Goal: Task Accomplishment & Management: Complete application form

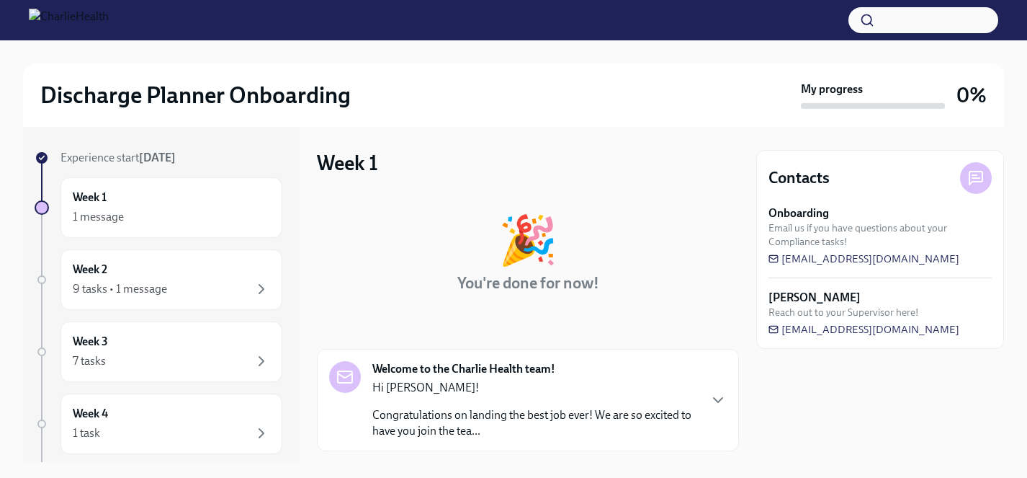
click at [439, 66] on div "Discharge Planner Onboarding My progress 0%" at bounding box center [513, 94] width 981 height 63
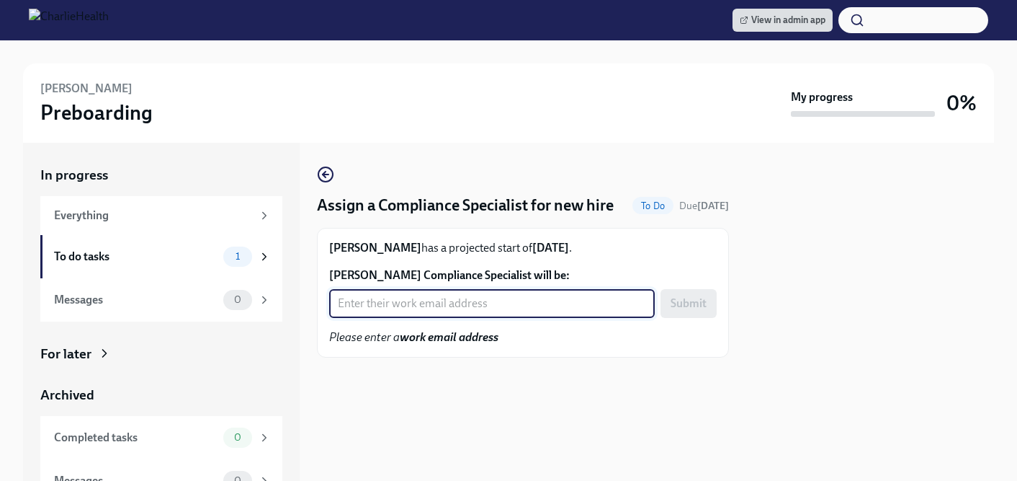
click at [484, 318] on input "Danica Leblanc's Compliance Specialist will be:" at bounding box center [492, 303] width 326 height 29
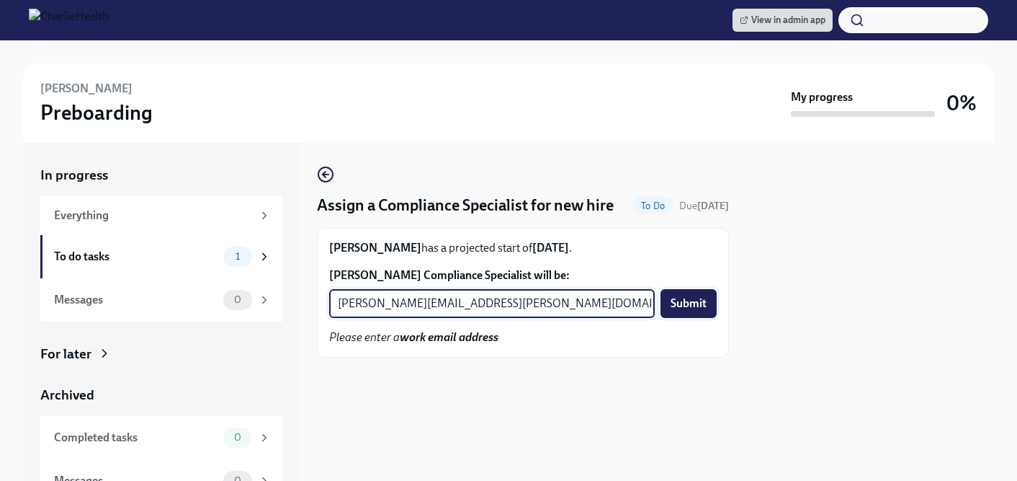
type input "kristy.johnson@charliehealth.com"
click at [678, 311] on span "Submit" at bounding box center [689, 303] width 36 height 14
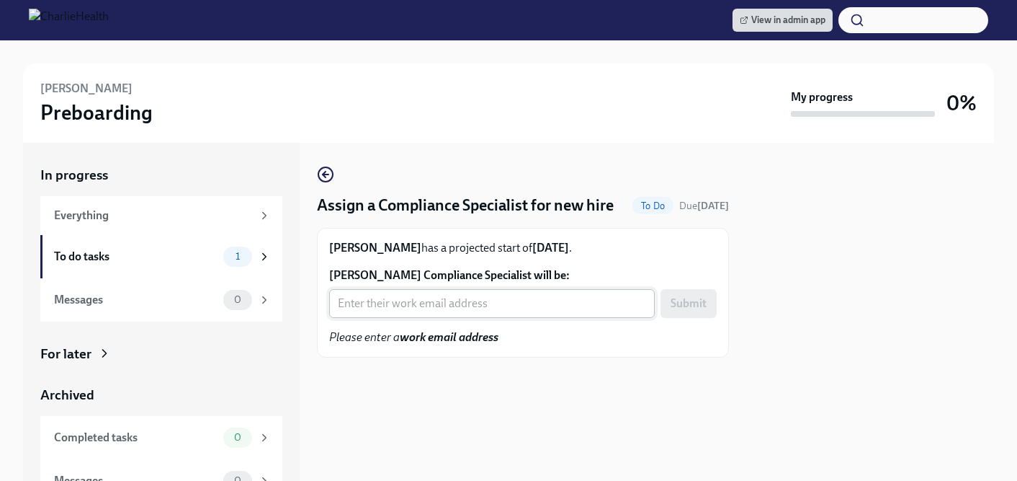
click at [436, 318] on input "Julia Rhodes's Compliance Specialist will be:" at bounding box center [492, 303] width 326 height 29
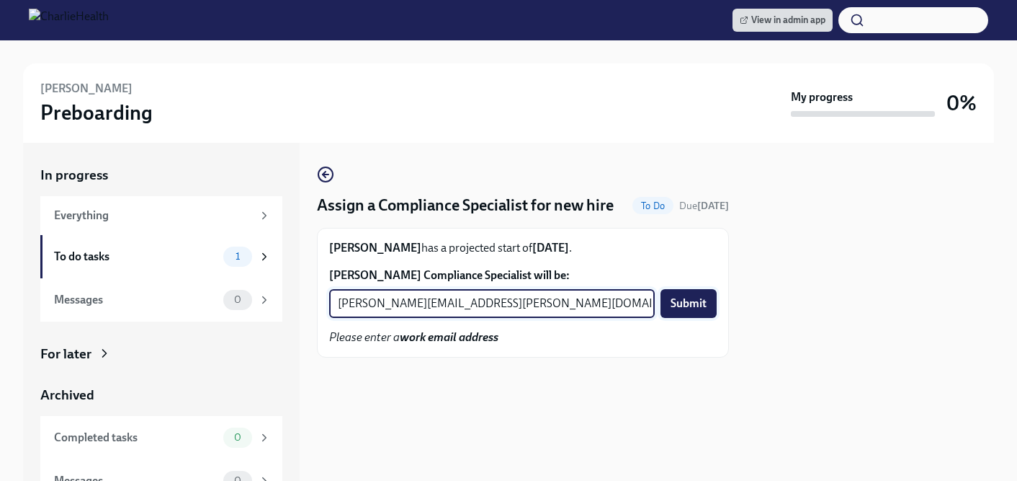
type input "michelle.winograd@charliehealth.com"
click at [686, 311] on span "Submit" at bounding box center [689, 303] width 36 height 14
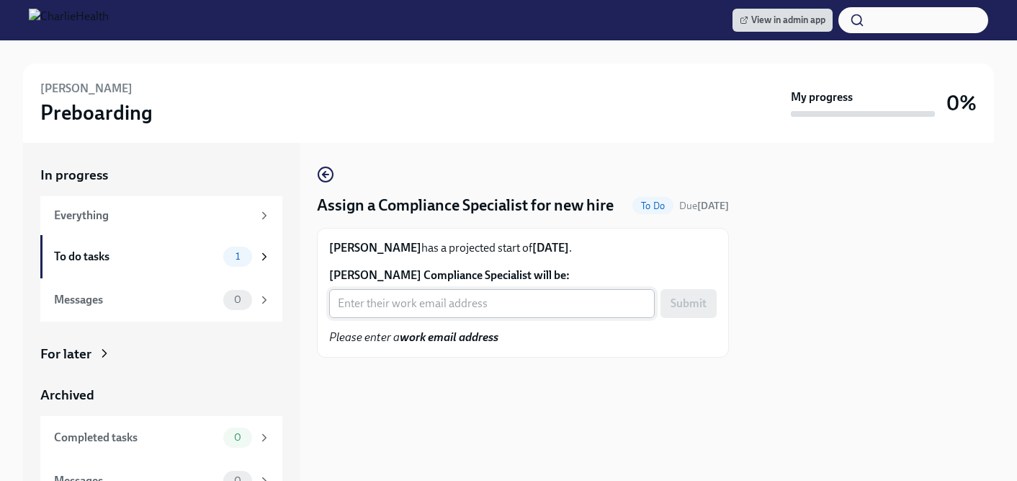
click at [437, 316] on input "[PERSON_NAME] Compliance Specialist will be:" at bounding box center [492, 303] width 326 height 29
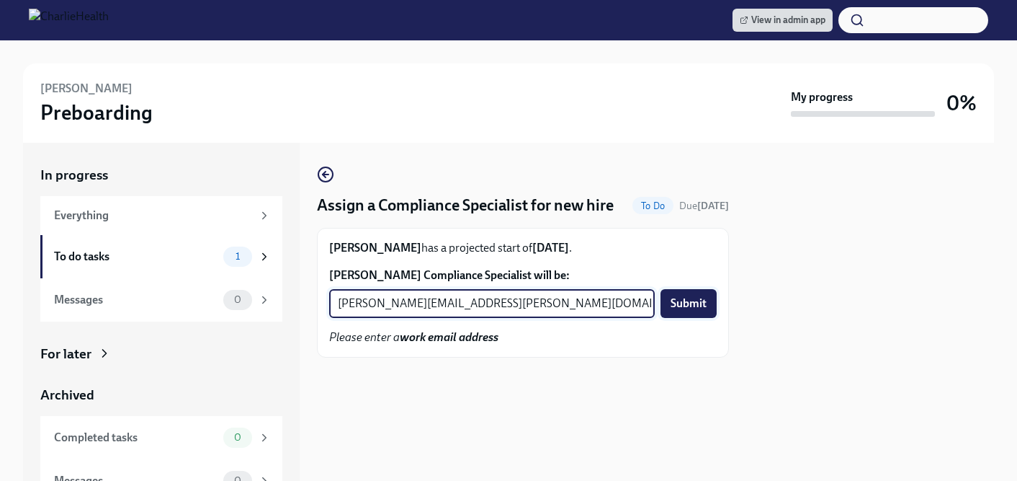
type input "[PERSON_NAME][EMAIL_ADDRESS][PERSON_NAME][DOMAIN_NAME]"
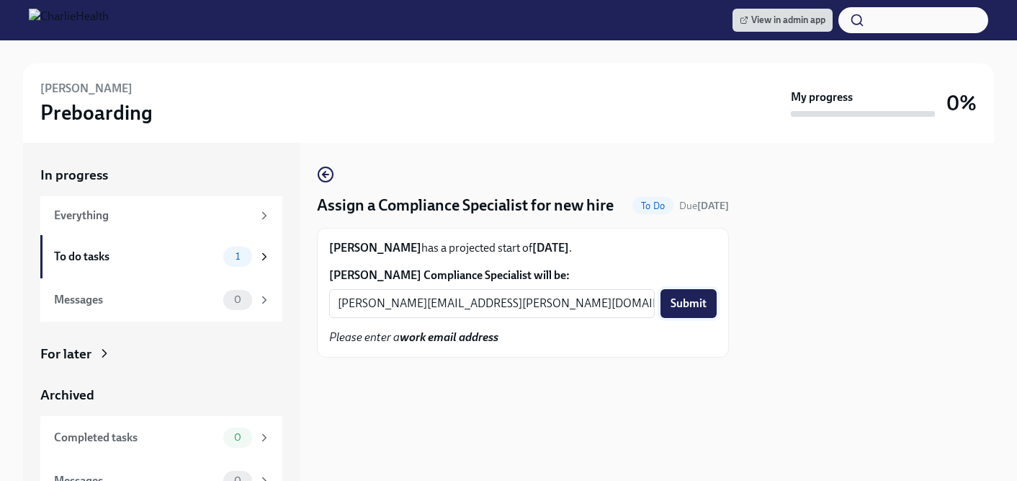
click at [698, 311] on span "Submit" at bounding box center [689, 303] width 36 height 14
click at [479, 318] on input "[PERSON_NAME] Compliance Specialist will be:" at bounding box center [492, 303] width 326 height 29
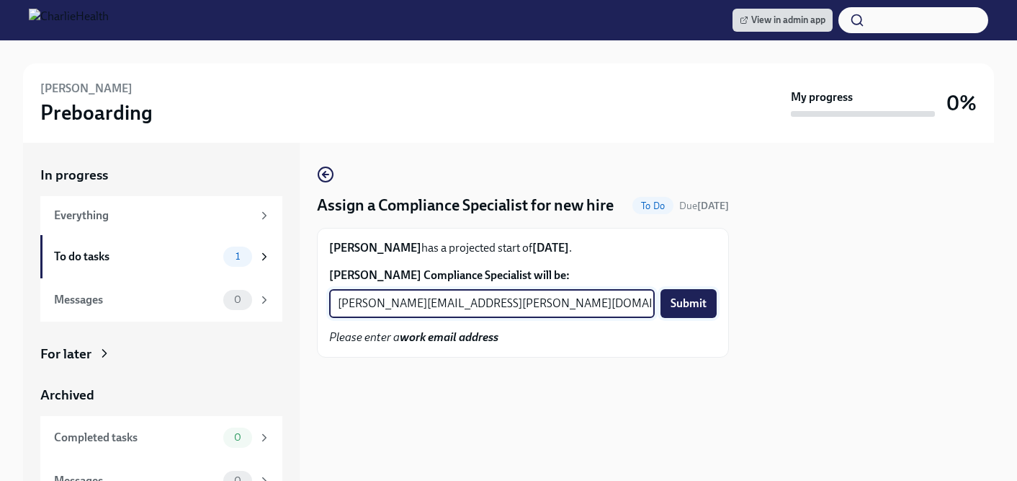
type input "[PERSON_NAME][EMAIL_ADDRESS][PERSON_NAME][DOMAIN_NAME]"
click at [684, 311] on span "Submit" at bounding box center [689, 303] width 36 height 14
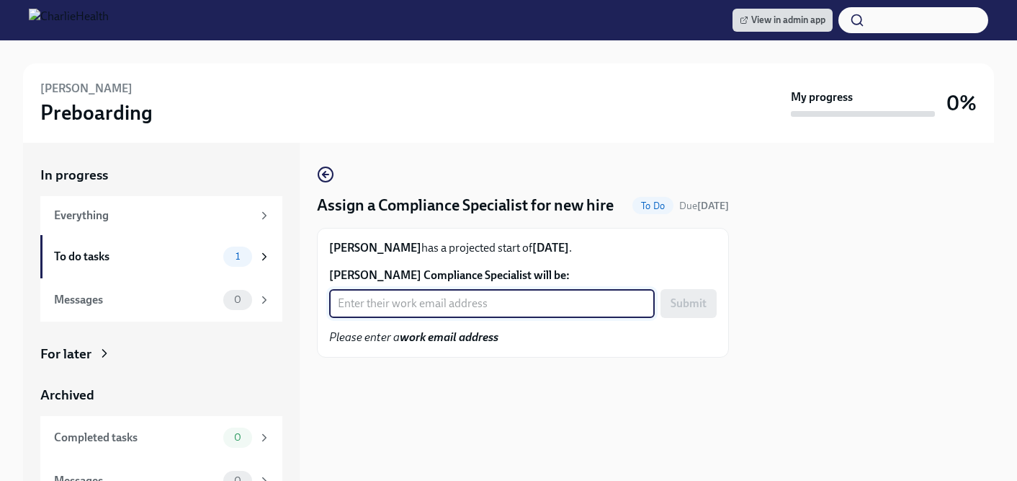
click at [443, 318] on input "Michele Nelson's Compliance Specialist will be:" at bounding box center [492, 303] width 326 height 29
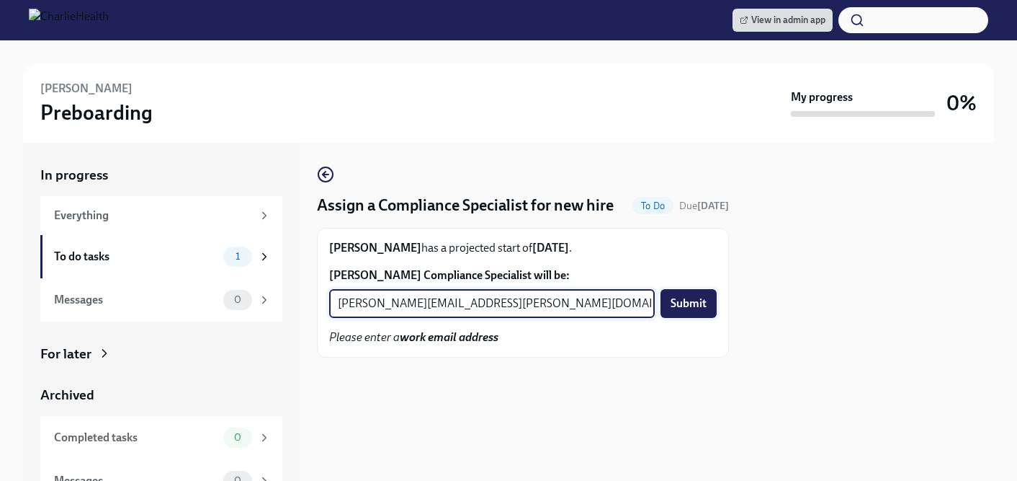
type input "chelsey.mendoza@charliehealth.com"
click at [692, 311] on span "Submit" at bounding box center [689, 303] width 36 height 14
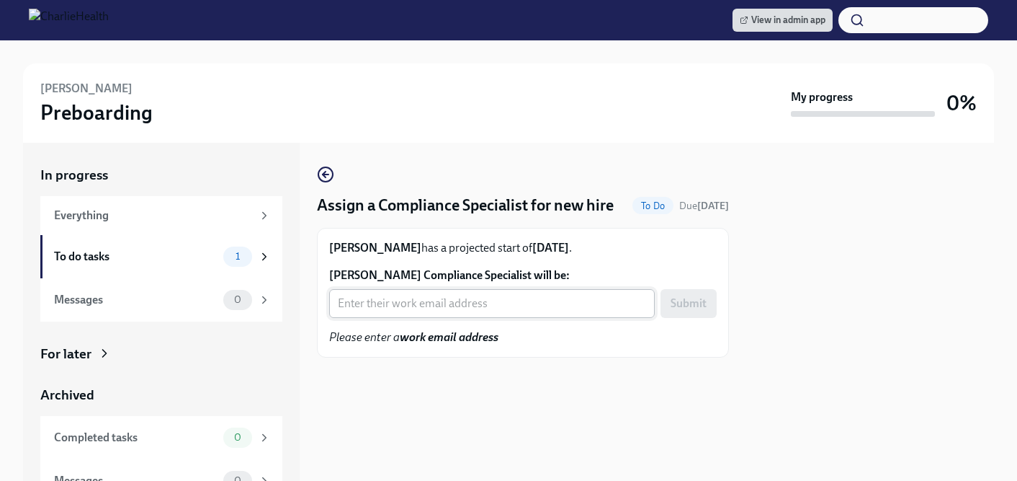
click at [461, 318] on input "Aspen Perkins's Compliance Specialist will be:" at bounding box center [492, 303] width 326 height 29
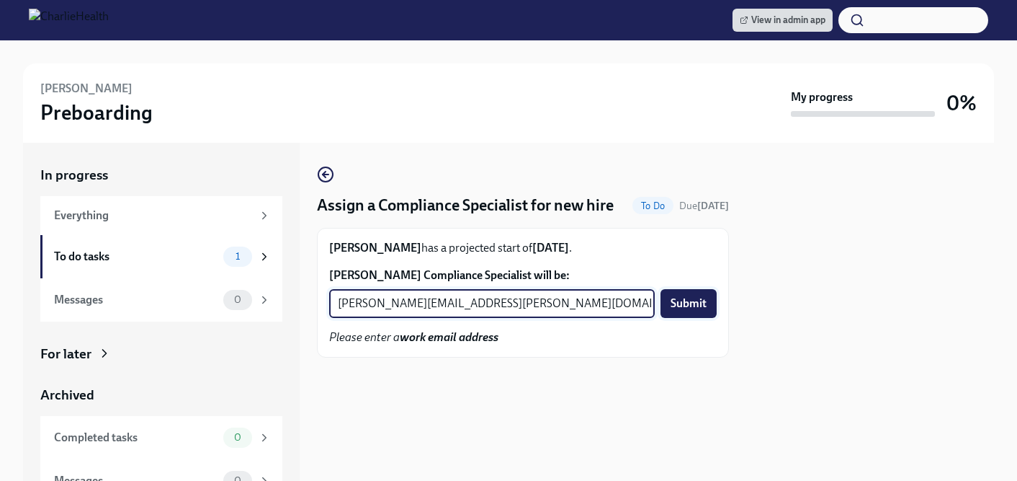
type input "jessica.barrett@charliehealth.com"
click at [679, 311] on span "Submit" at bounding box center [689, 303] width 36 height 14
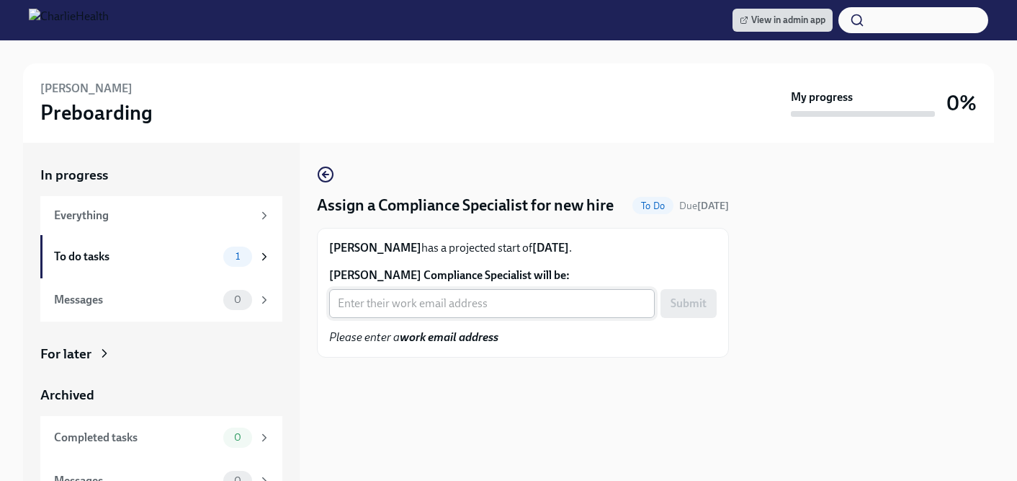
click at [457, 318] on input "[PERSON_NAME] Compliance Specialist will be:" at bounding box center [492, 303] width 326 height 29
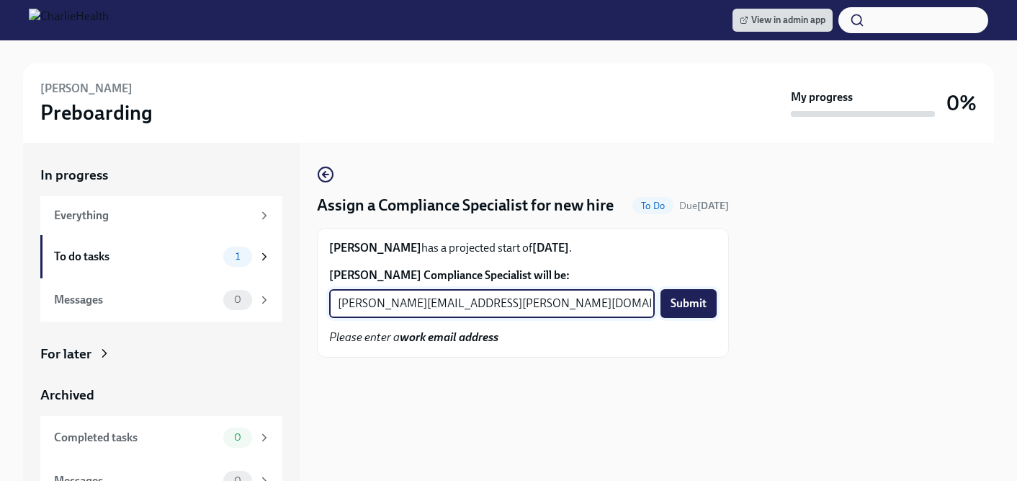
type input "[PERSON_NAME][EMAIL_ADDRESS][PERSON_NAME][DOMAIN_NAME]"
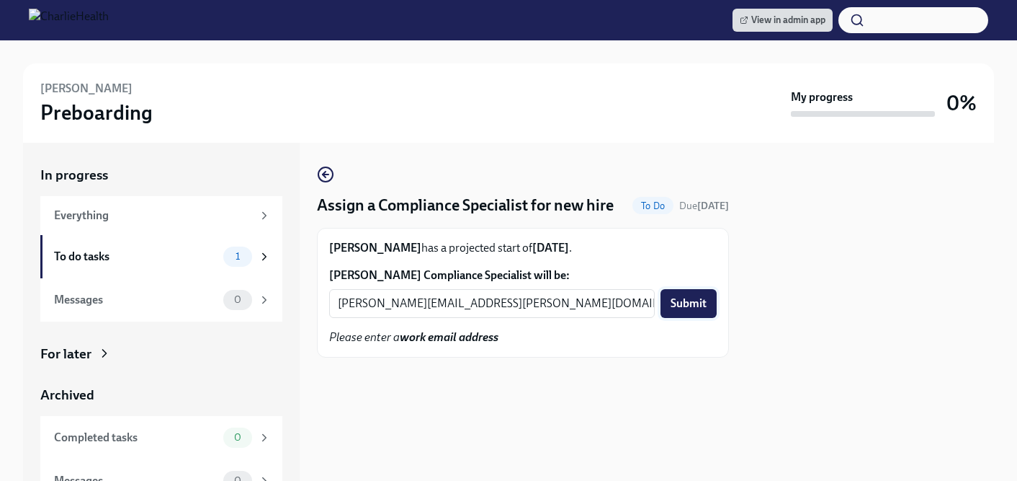
click at [689, 311] on span "Submit" at bounding box center [689, 303] width 36 height 14
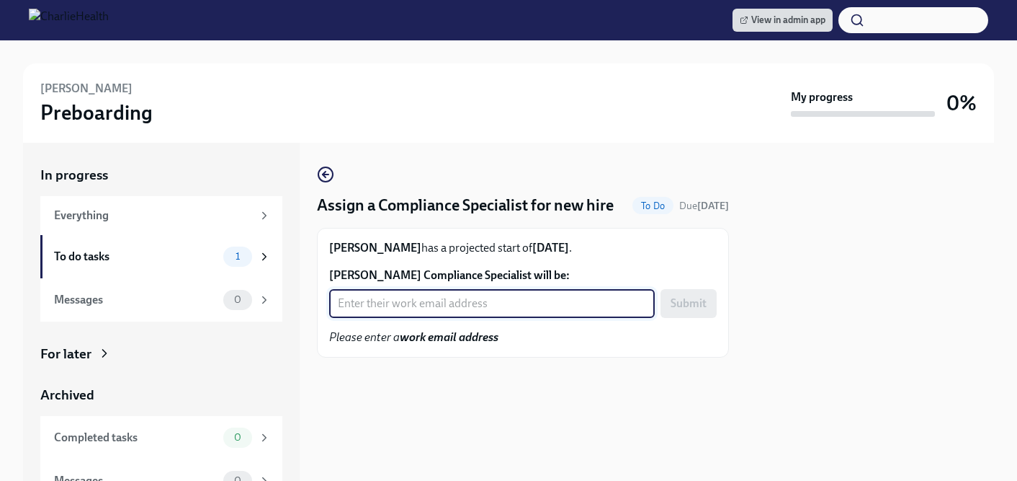
click at [458, 318] on input "Luke Boyd's Compliance Specialist will be:" at bounding box center [492, 303] width 326 height 29
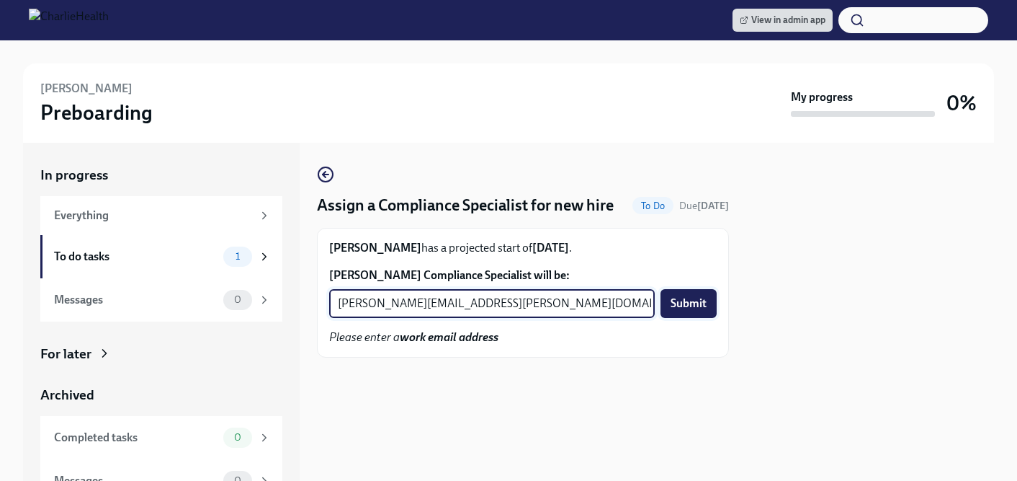
type input "kristy.johnson@charliehealth.com"
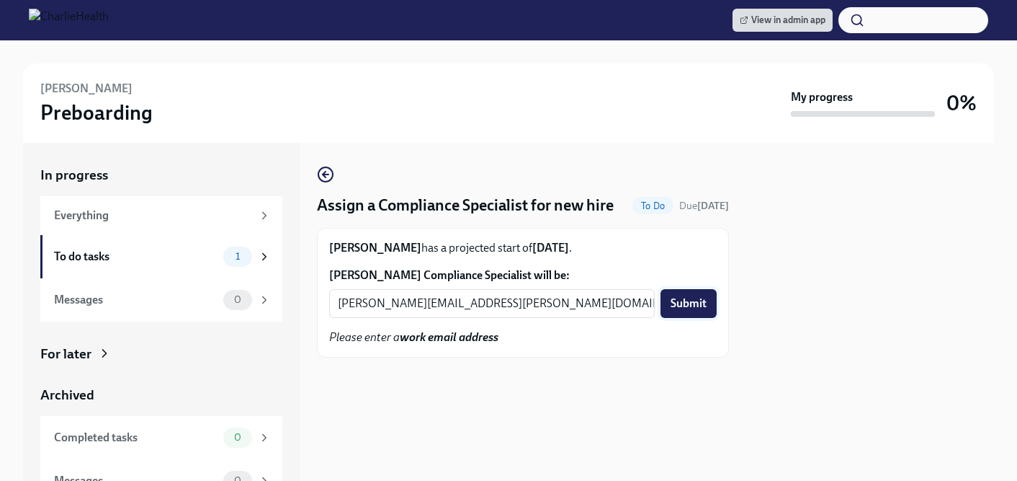
click at [685, 311] on span "Submit" at bounding box center [689, 303] width 36 height 14
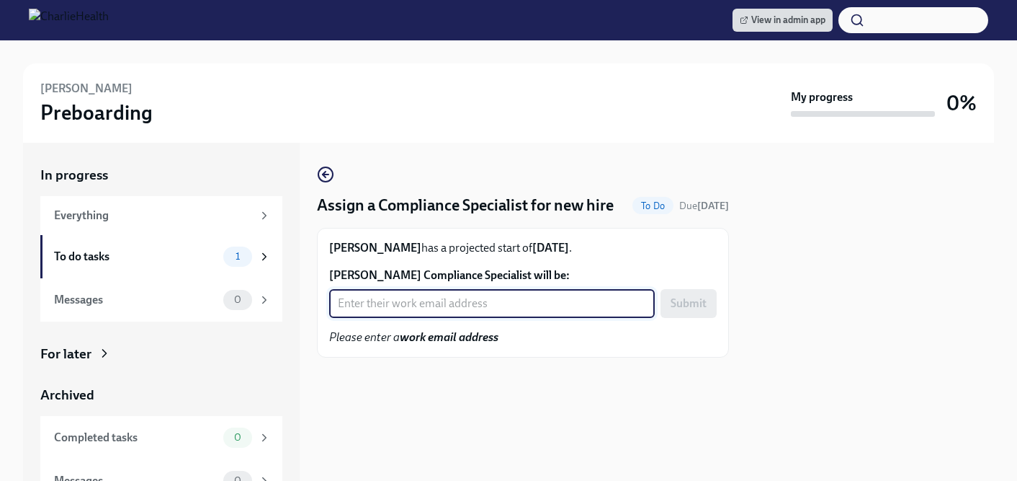
click at [411, 318] on input "Rachelle Scott's Compliance Specialist will be:" at bounding box center [492, 303] width 326 height 29
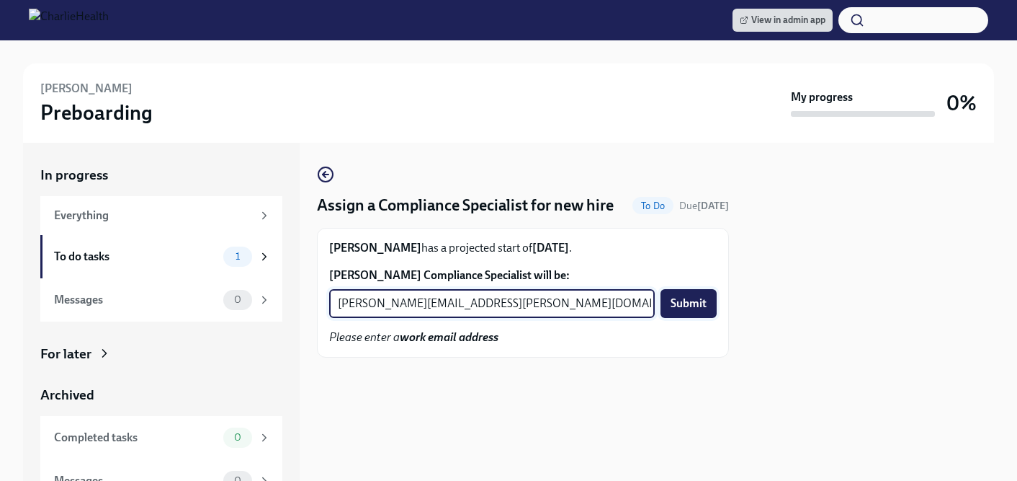
type input "[PERSON_NAME][EMAIL_ADDRESS][PERSON_NAME][DOMAIN_NAME]"
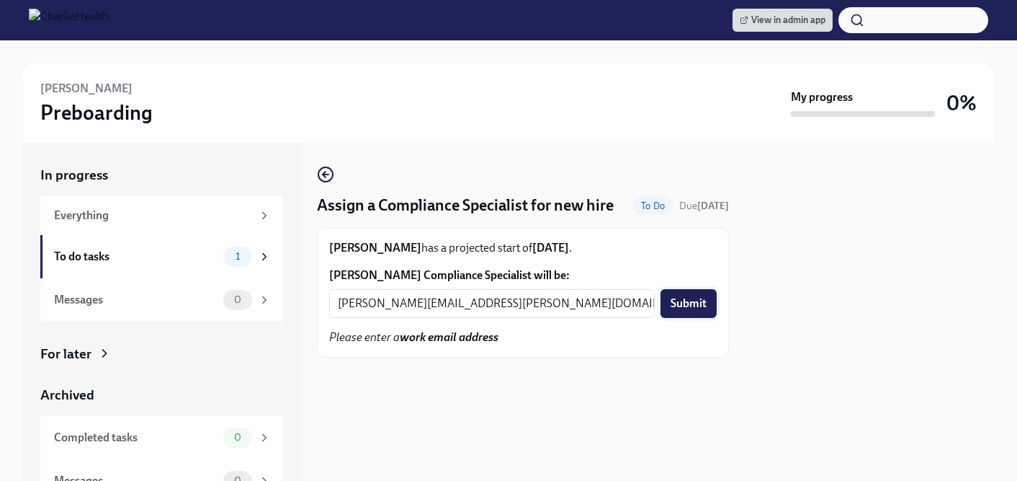
click at [684, 311] on span "Submit" at bounding box center [689, 303] width 36 height 14
click at [457, 318] on input "[PERSON_NAME] Compliance Specialist will be:" at bounding box center [492, 303] width 326 height 29
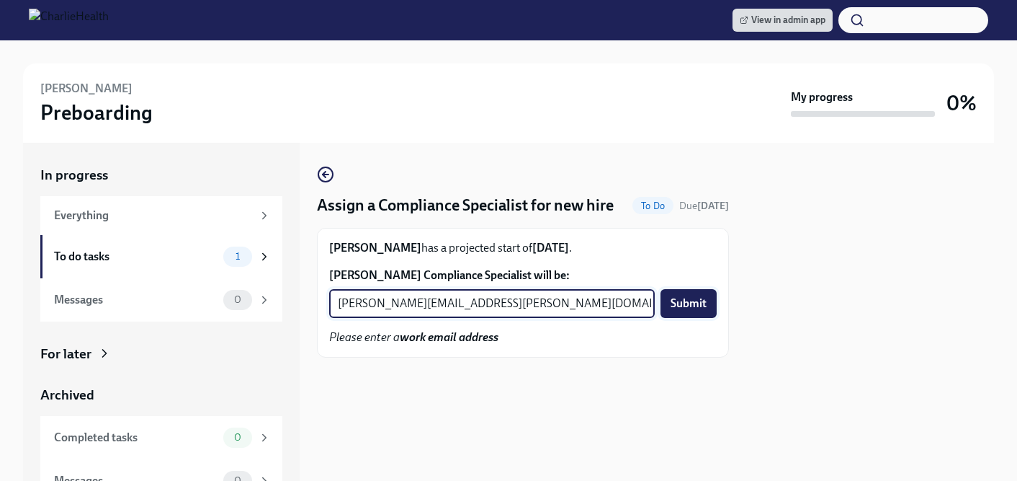
type input "[PERSON_NAME][EMAIL_ADDRESS][PERSON_NAME][DOMAIN_NAME]"
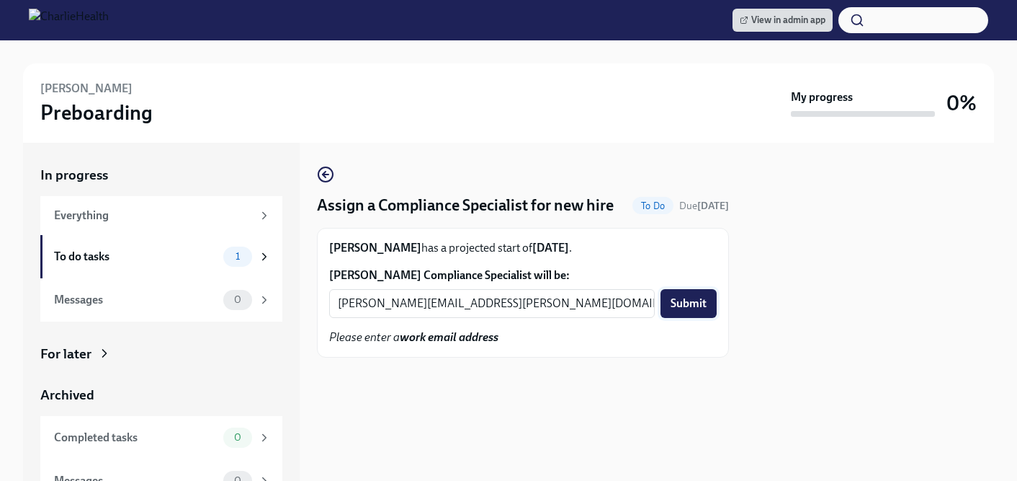
click at [677, 311] on span "Submit" at bounding box center [689, 303] width 36 height 14
click at [467, 318] on input "[PERSON_NAME] Compliance Specialist will be:" at bounding box center [492, 303] width 326 height 29
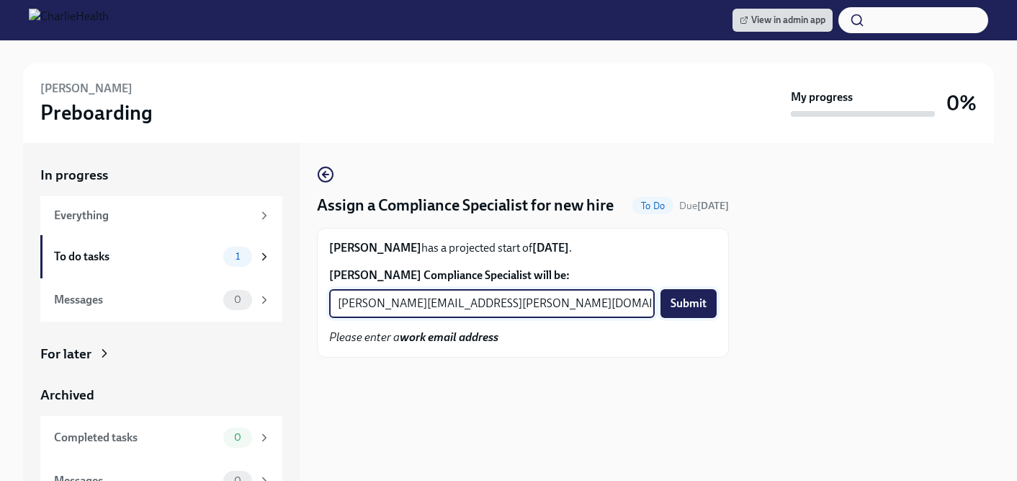
type input "[PERSON_NAME][EMAIL_ADDRESS][PERSON_NAME][DOMAIN_NAME]"
click at [670, 318] on button "Submit" at bounding box center [689, 303] width 56 height 29
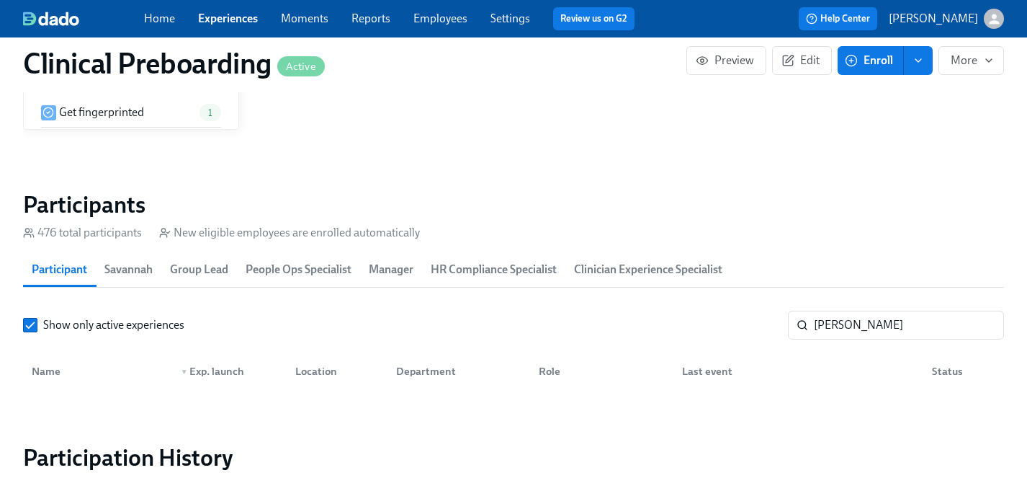
scroll to position [0, 19269]
click at [446, 19] on link "Employees" at bounding box center [441, 19] width 54 height 14
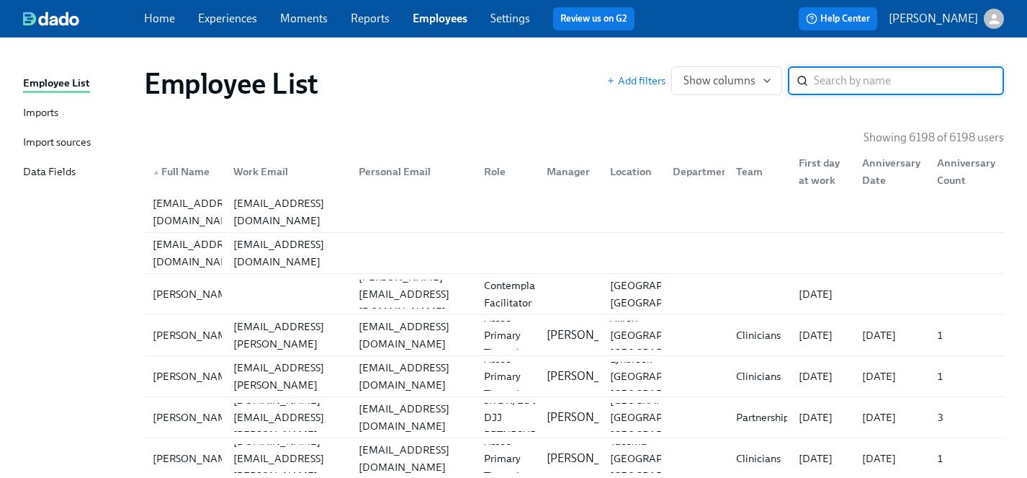
click at [226, 19] on link "Experiences" at bounding box center [227, 19] width 59 height 14
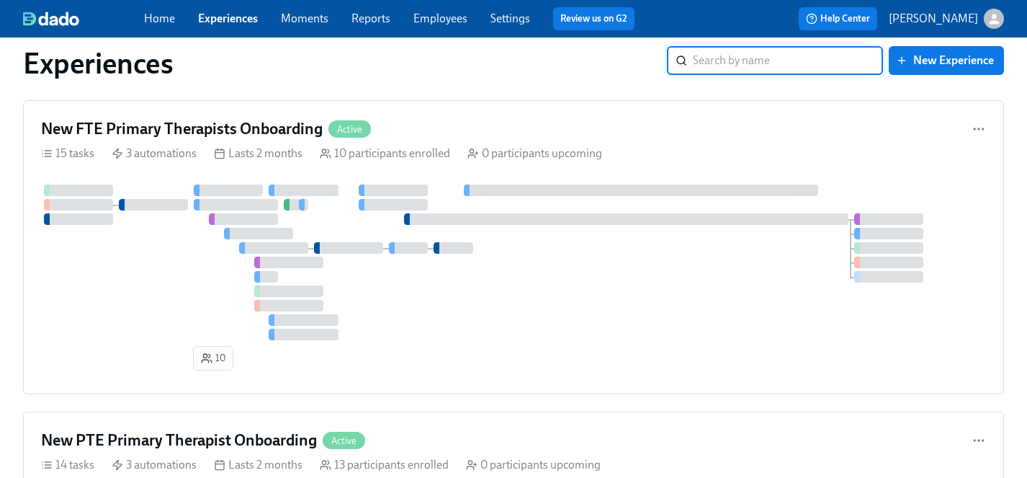
scroll to position [2262, 0]
click at [156, 293] on div at bounding box center [513, 263] width 945 height 156
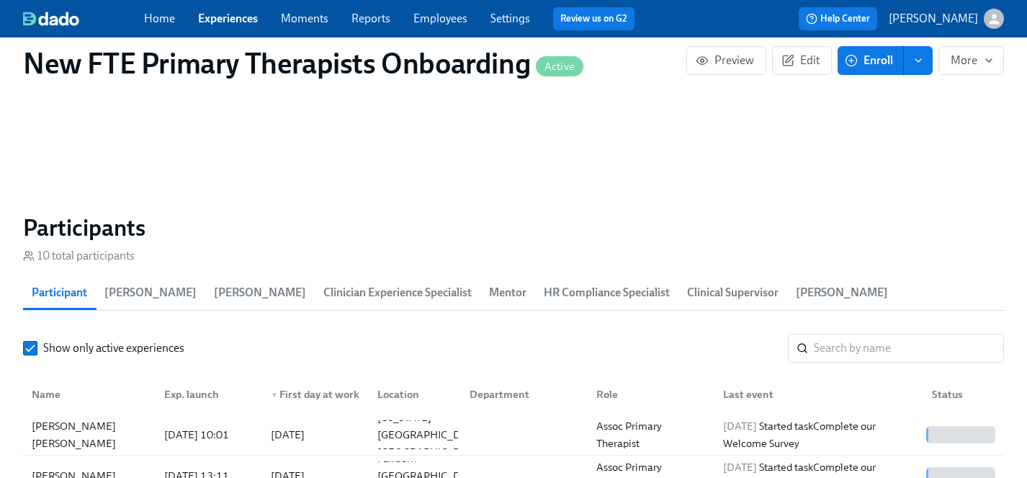
scroll to position [1243, 0]
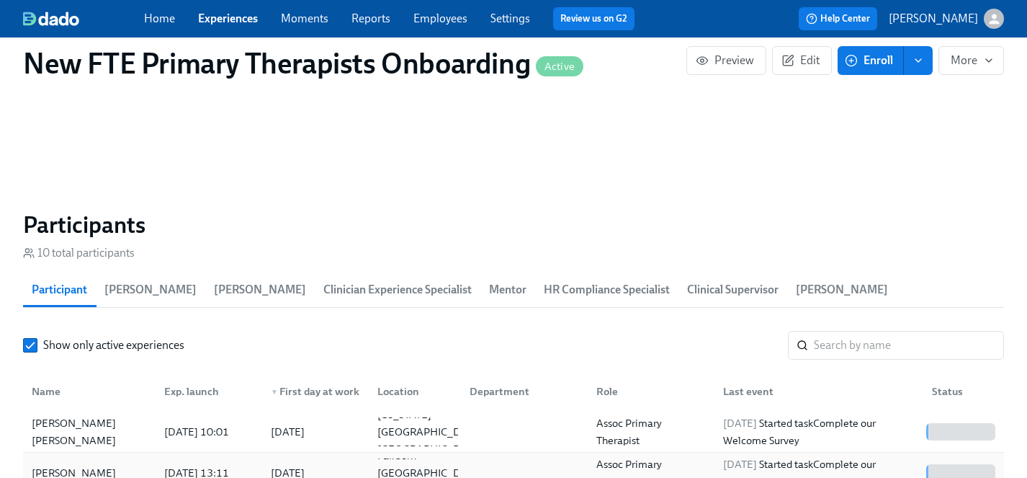
click at [81, 464] on div "[PERSON_NAME]" at bounding box center [74, 472] width 96 height 17
click at [217, 19] on link "Experiences" at bounding box center [228, 19] width 60 height 14
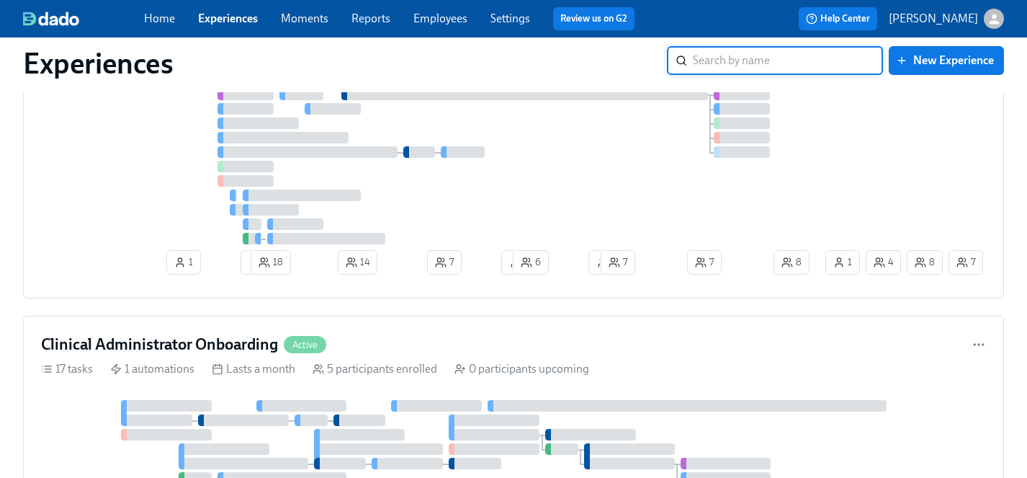
scroll to position [3931, 0]
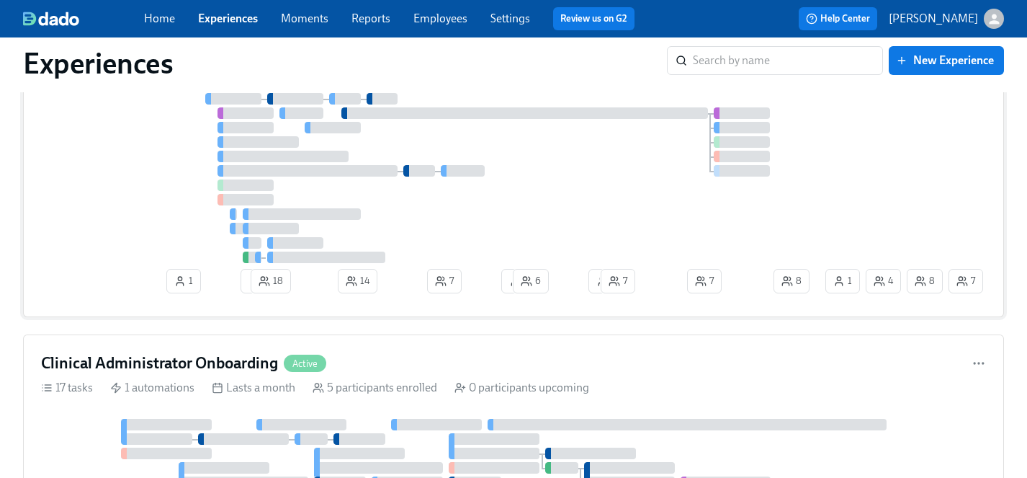
click at [155, 200] on div at bounding box center [432, 149] width 782 height 228
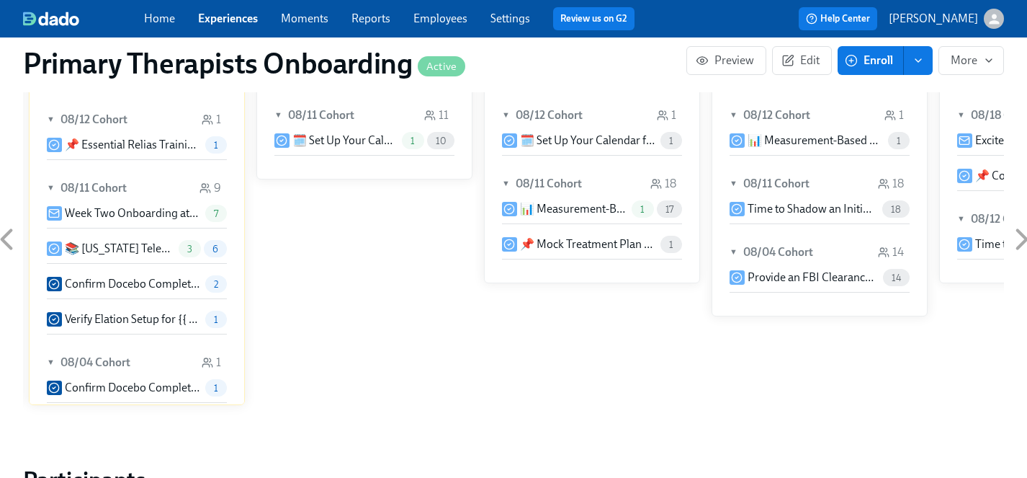
scroll to position [636, 0]
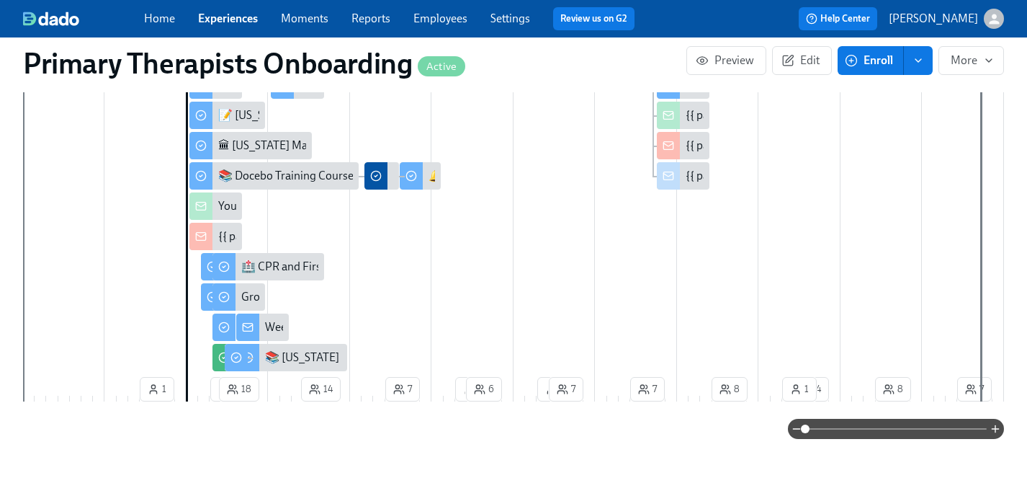
click at [228, 16] on link "Experiences" at bounding box center [228, 19] width 60 height 14
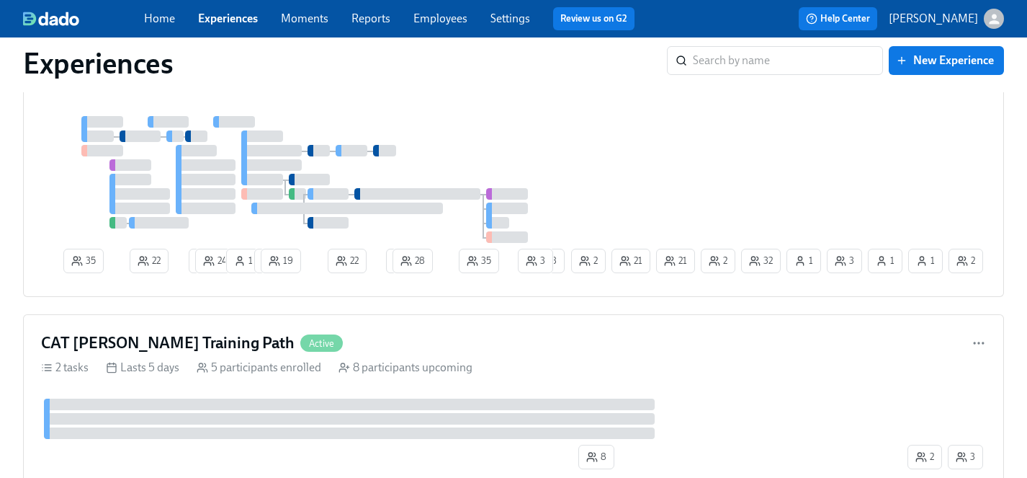
scroll to position [4532, 0]
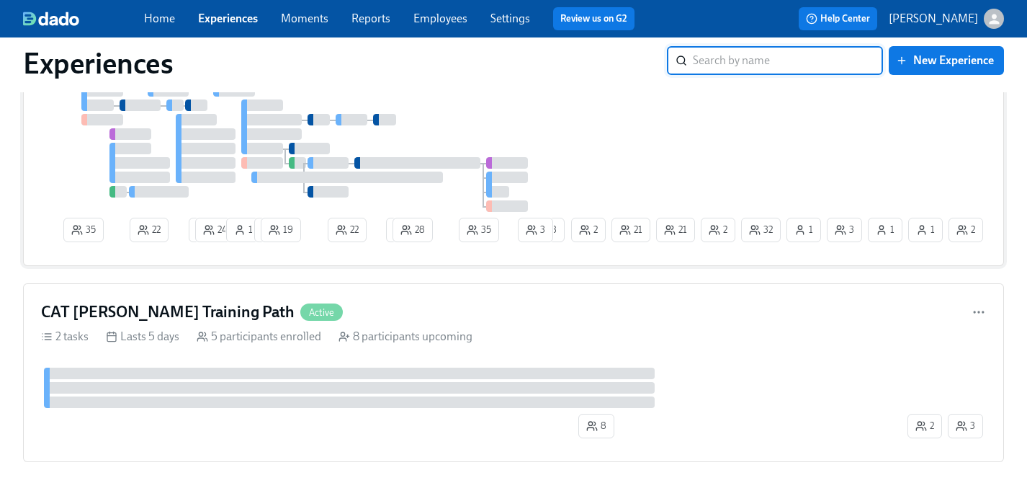
click at [595, 148] on div "35 22 1 24 1 1 19 22 1 28 35 32 2 2 3 1 21 1 21 23 2 3 1" at bounding box center [513, 166] width 945 height 163
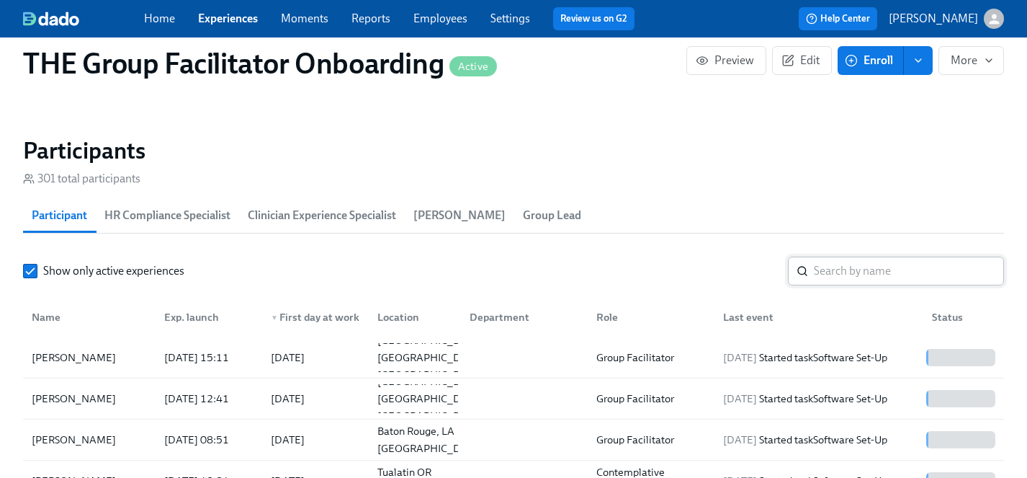
scroll to position [1233, 0]
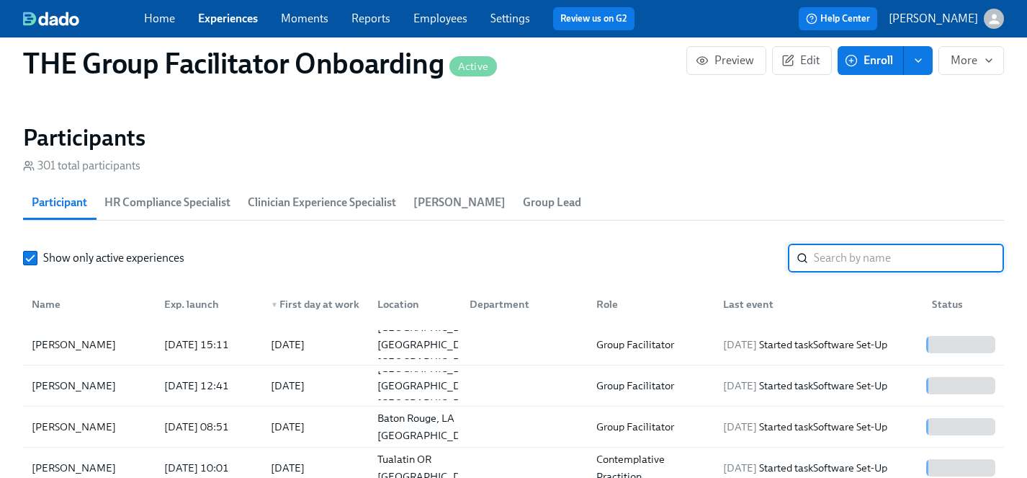
click at [847, 255] on input "search" at bounding box center [909, 258] width 190 height 29
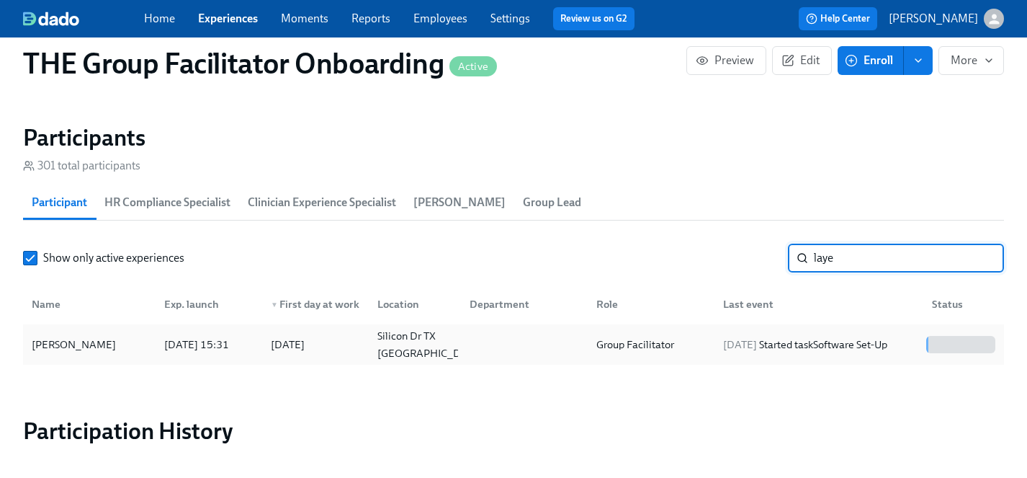
click at [80, 343] on div "[PERSON_NAME]" at bounding box center [74, 344] width 96 height 17
click at [854, 245] on input "laye" at bounding box center [909, 258] width 190 height 29
drag, startPoint x: 852, startPoint y: 259, endPoint x: 728, endPoint y: 259, distance: 124.6
click at [728, 259] on div "Show only active experiences laye ​" at bounding box center [513, 258] width 981 height 29
click at [73, 344] on div "[PERSON_NAME]" at bounding box center [74, 344] width 96 height 17
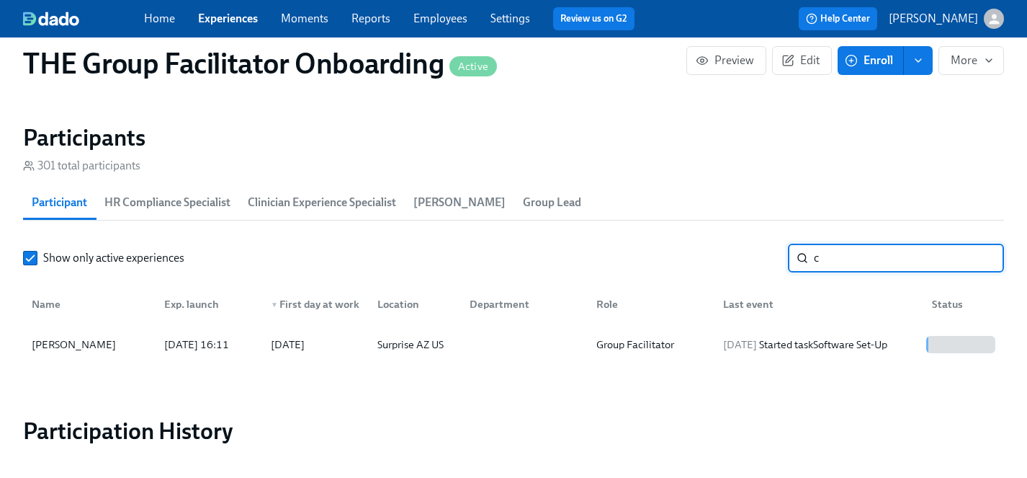
drag, startPoint x: 868, startPoint y: 255, endPoint x: 727, endPoint y: 255, distance: 141.2
click at [727, 255] on div "Show only active experiences c ​" at bounding box center [513, 258] width 981 height 29
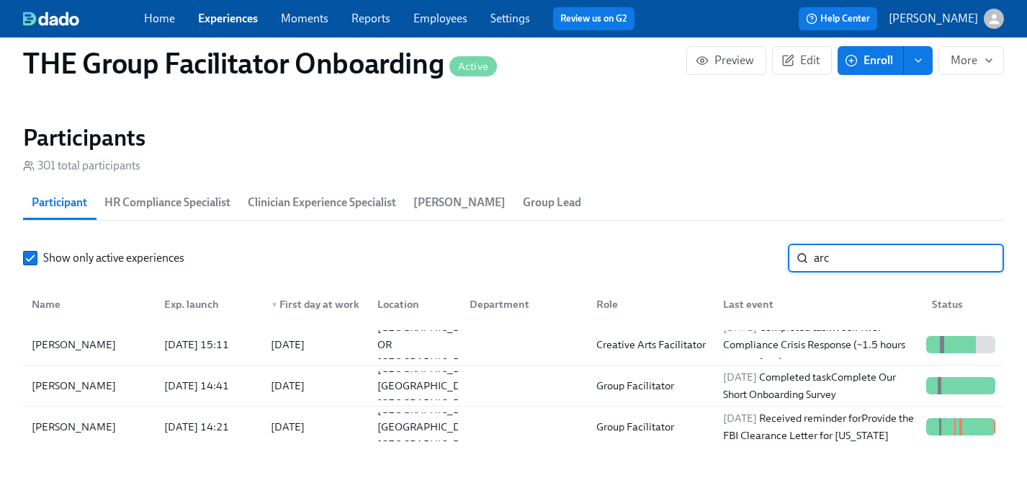
drag, startPoint x: 872, startPoint y: 254, endPoint x: 752, endPoint y: 254, distance: 120.3
click at [752, 254] on div "Show only active experiences arc ​" at bounding box center [513, 258] width 981 height 29
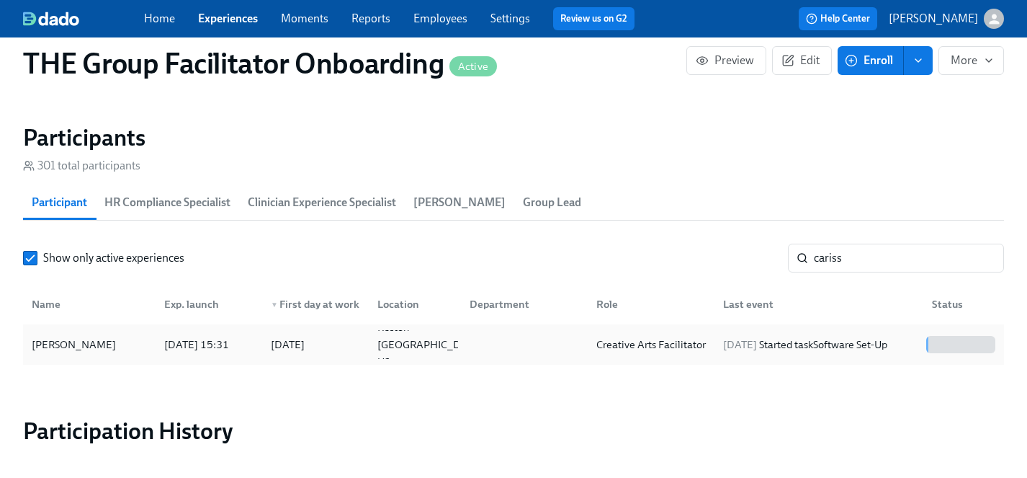
click at [89, 345] on div "[PERSON_NAME]" at bounding box center [74, 344] width 96 height 17
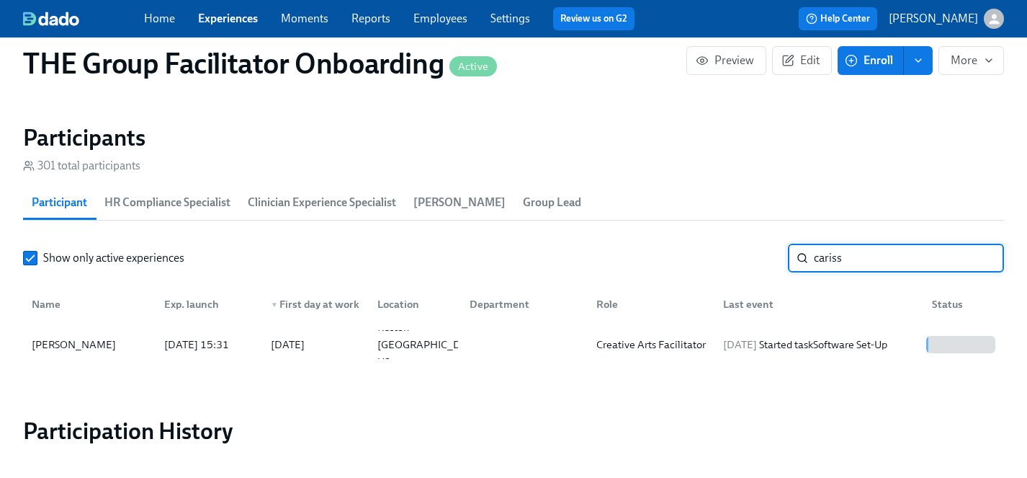
drag, startPoint x: 861, startPoint y: 262, endPoint x: 698, endPoint y: 258, distance: 162.9
click at [698, 258] on div "Show only active experiences cariss ​" at bounding box center [513, 258] width 981 height 29
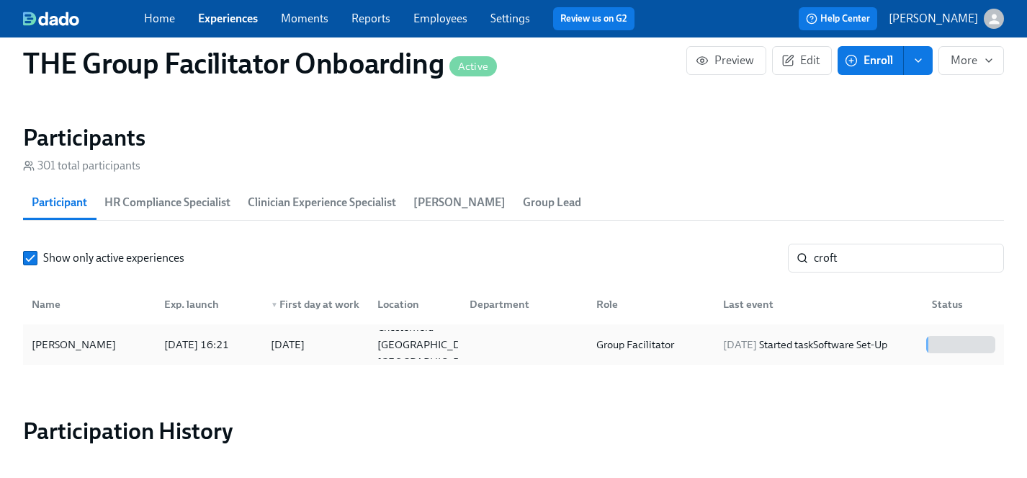
click at [73, 344] on div "[PERSON_NAME]" at bounding box center [74, 344] width 96 height 17
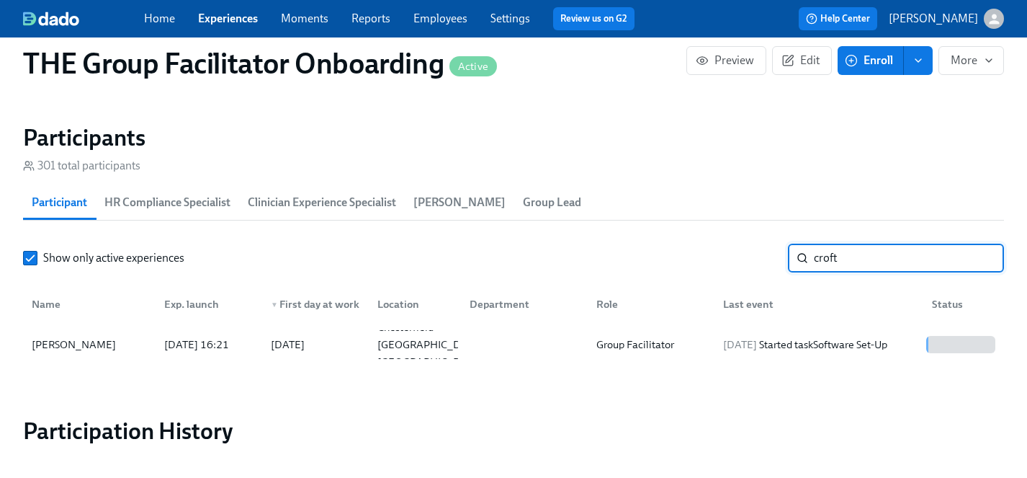
drag, startPoint x: 849, startPoint y: 254, endPoint x: 731, endPoint y: 254, distance: 118.2
click at [731, 254] on div "Show only active experiences croft ​" at bounding box center [513, 258] width 981 height 29
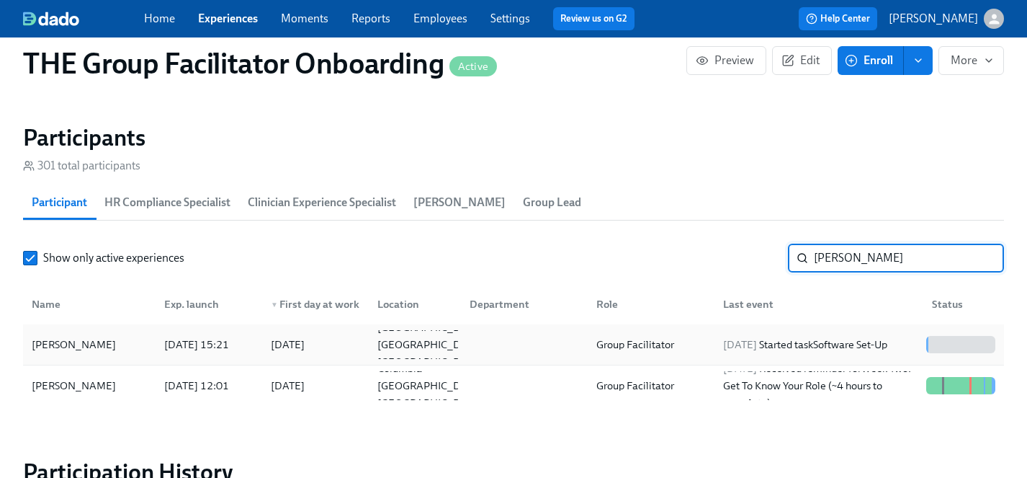
click at [58, 344] on div "[PERSON_NAME]" at bounding box center [74, 344] width 96 height 17
drag, startPoint x: 861, startPoint y: 257, endPoint x: 741, endPoint y: 257, distance: 119.6
click at [741, 257] on div "Show only active experiences [PERSON_NAME] ​" at bounding box center [513, 258] width 981 height 29
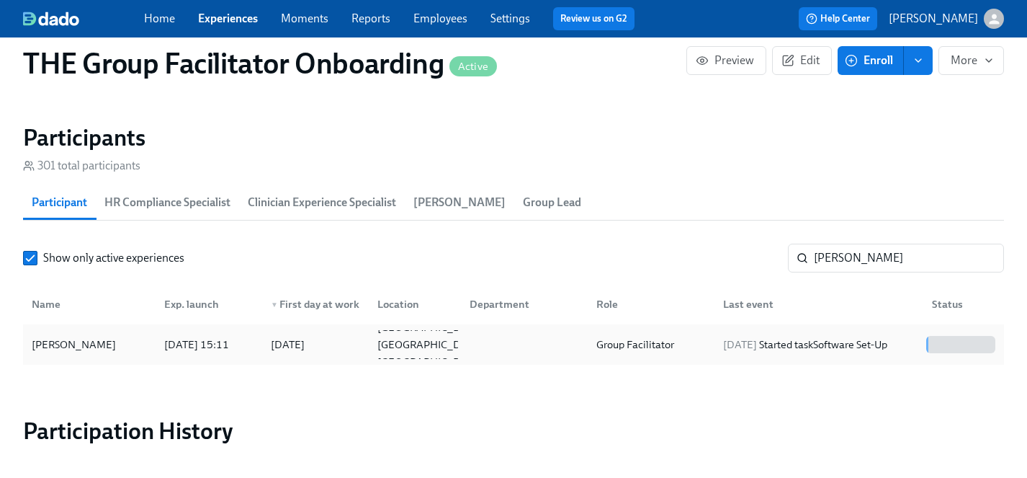
click at [55, 343] on div "[PERSON_NAME]" at bounding box center [74, 344] width 96 height 17
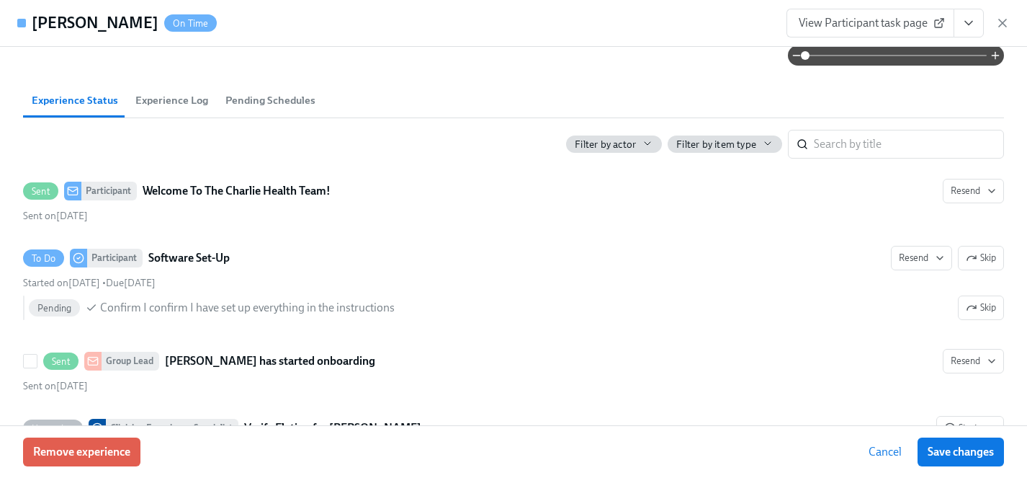
scroll to position [99, 0]
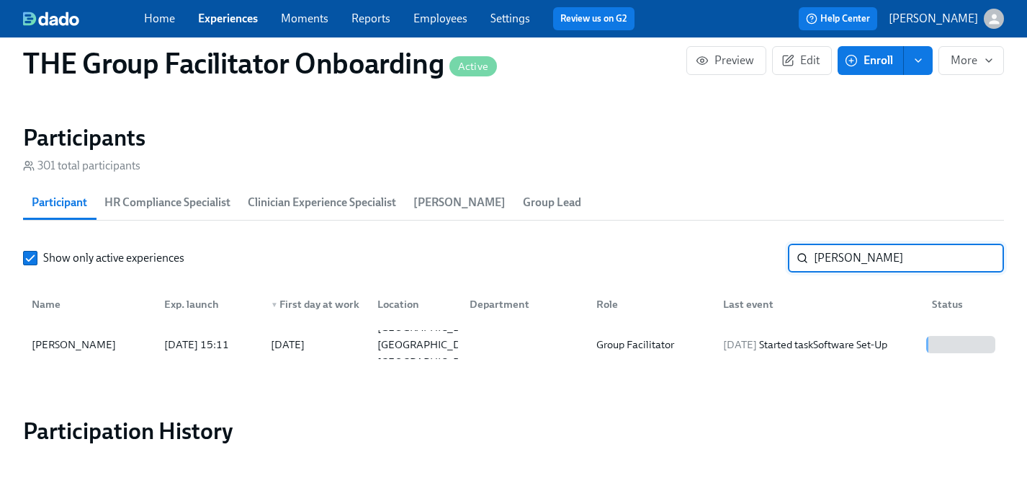
drag, startPoint x: 871, startPoint y: 257, endPoint x: 651, endPoint y: 256, distance: 219.7
click at [651, 256] on div "Show only active experiences [PERSON_NAME] ​" at bounding box center [513, 258] width 981 height 29
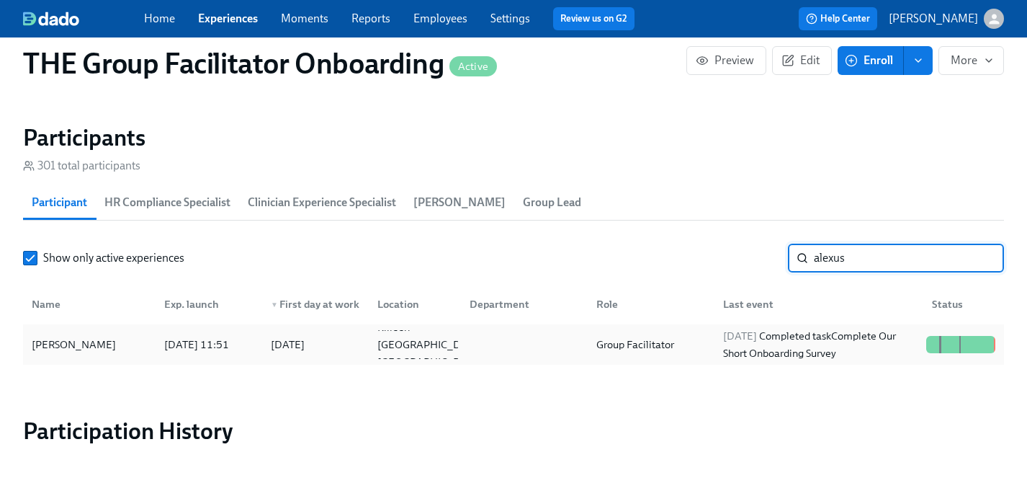
click at [68, 347] on div "[PERSON_NAME]" at bounding box center [74, 344] width 96 height 17
drag, startPoint x: 873, startPoint y: 254, endPoint x: 743, endPoint y: 251, distance: 129.7
click at [743, 251] on div "Show only active experiences [PERSON_NAME] ​" at bounding box center [513, 258] width 981 height 29
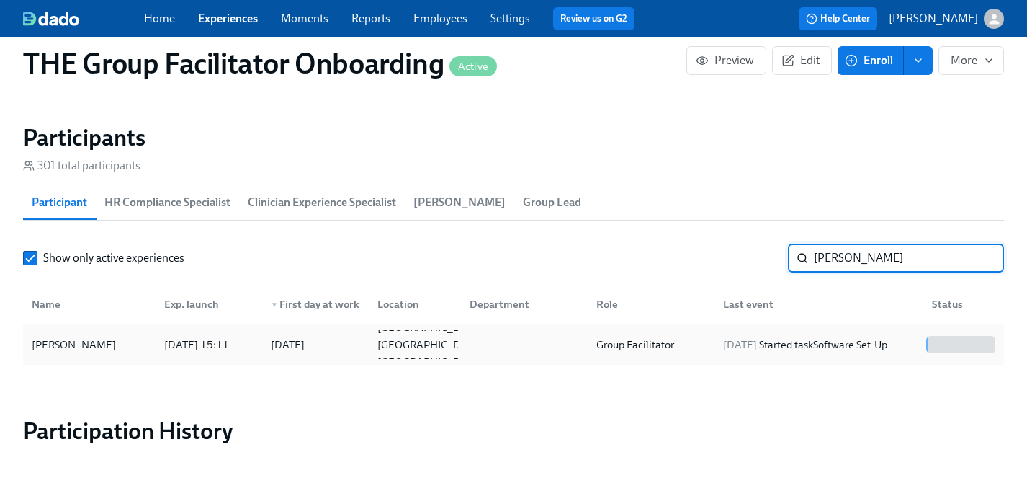
click at [57, 346] on div "[PERSON_NAME]" at bounding box center [74, 344] width 96 height 17
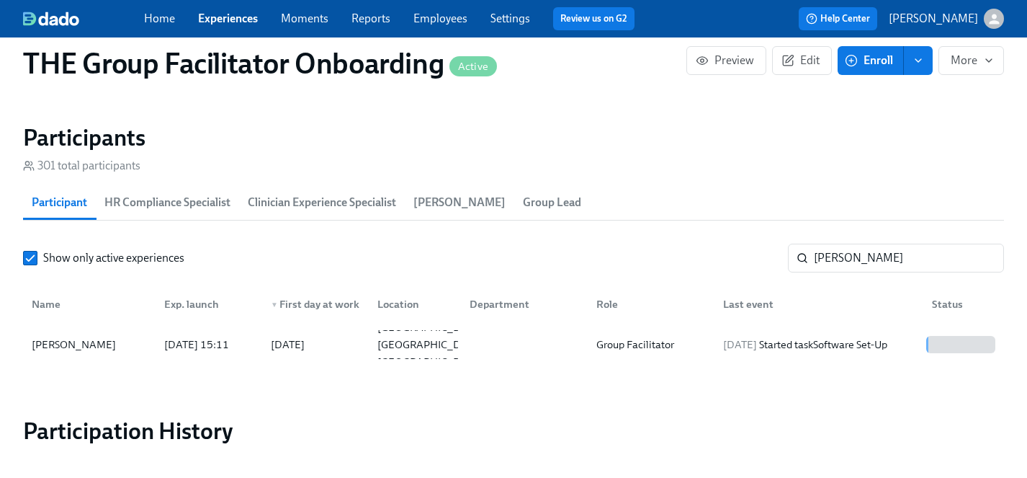
scroll to position [0, 22228]
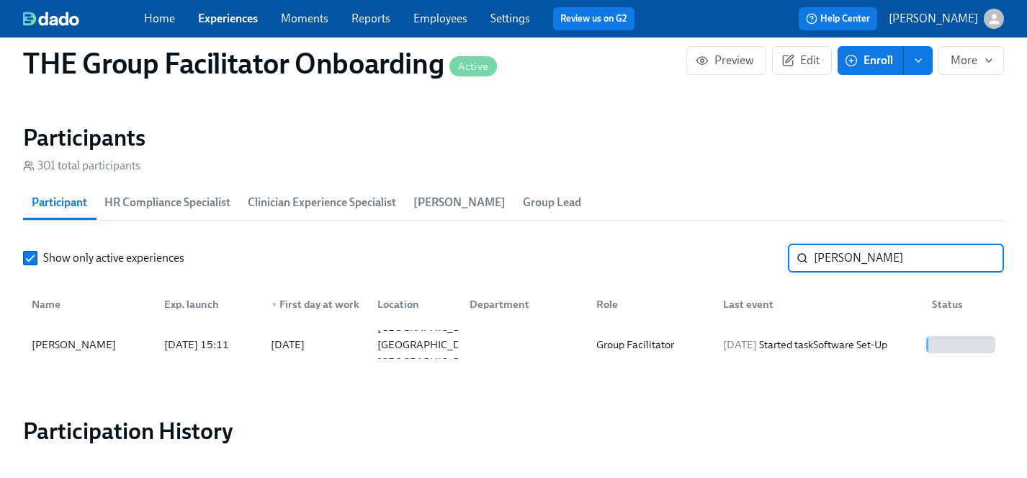
drag, startPoint x: 854, startPoint y: 262, endPoint x: 700, endPoint y: 262, distance: 154.2
click at [700, 262] on div "Show only active experiences [PERSON_NAME] ​" at bounding box center [513, 258] width 981 height 29
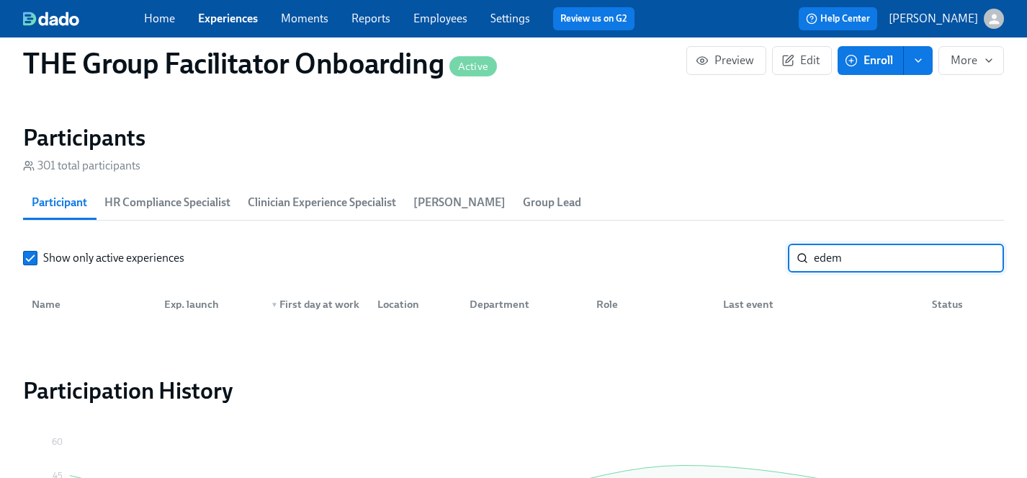
drag, startPoint x: 865, startPoint y: 262, endPoint x: 739, endPoint y: 261, distance: 126.1
click at [739, 261] on div "Show only active experiences edem ​" at bounding box center [513, 258] width 981 height 29
type input "desire"
drag, startPoint x: 870, startPoint y: 253, endPoint x: 794, endPoint y: 253, distance: 75.6
click at [794, 253] on div "desire ​" at bounding box center [896, 258] width 216 height 29
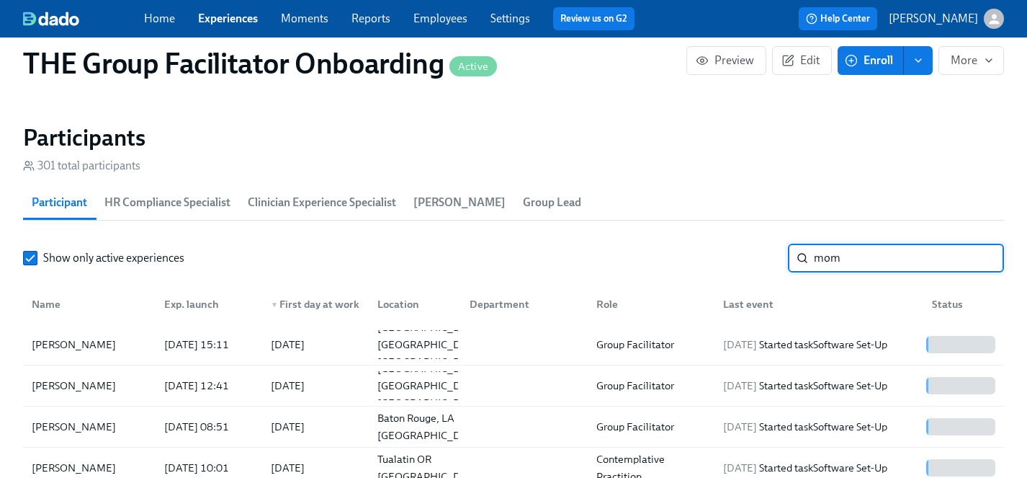
type input "momo"
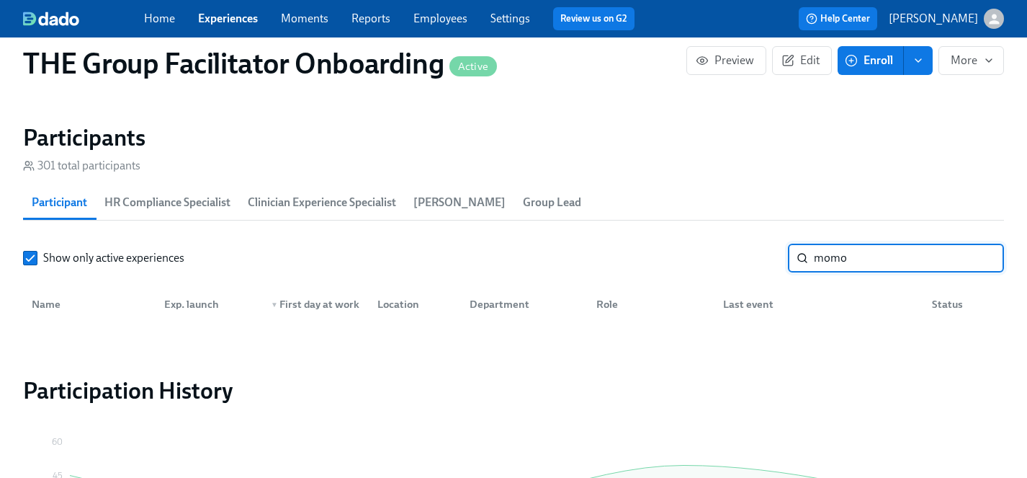
click at [982, 259] on input "momo" at bounding box center [909, 258] width 190 height 29
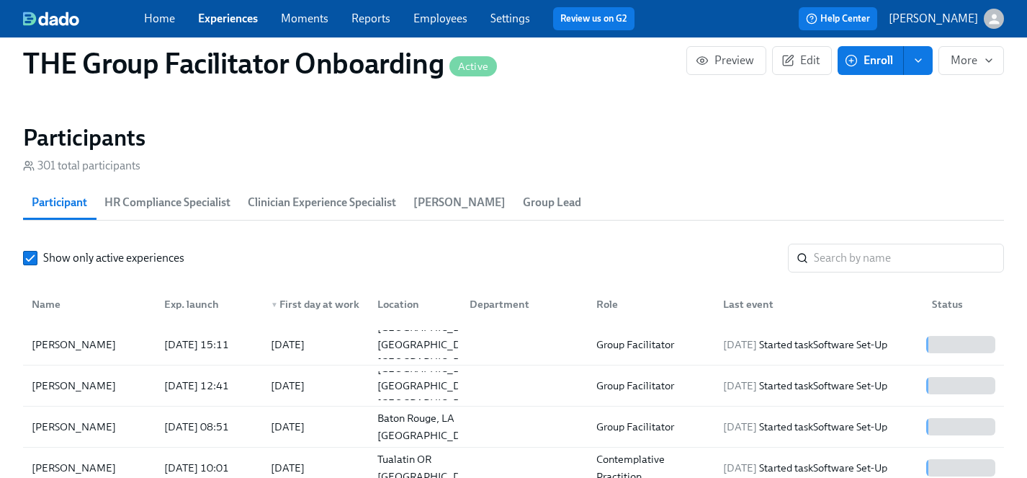
click at [875, 68] on button "Enroll" at bounding box center [871, 60] width 66 height 29
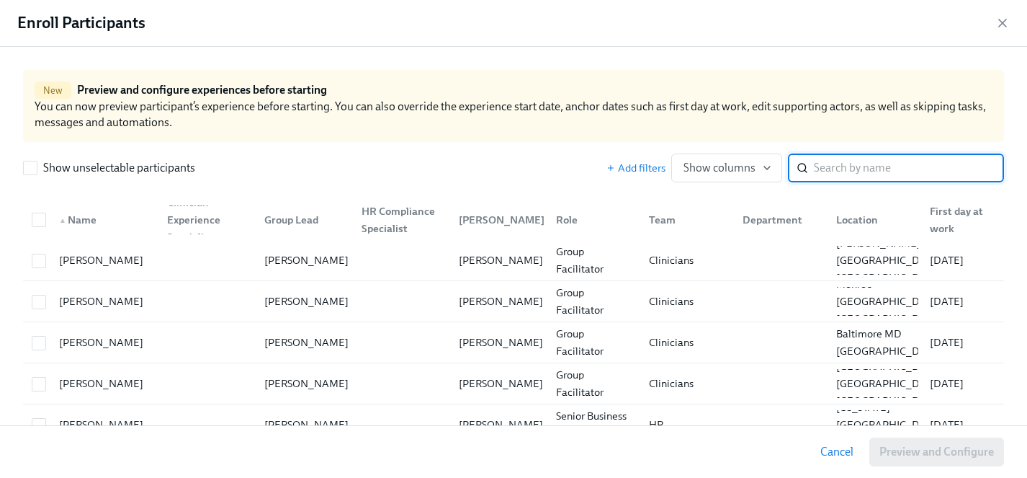
click at [903, 171] on input "search" at bounding box center [909, 167] width 190 height 29
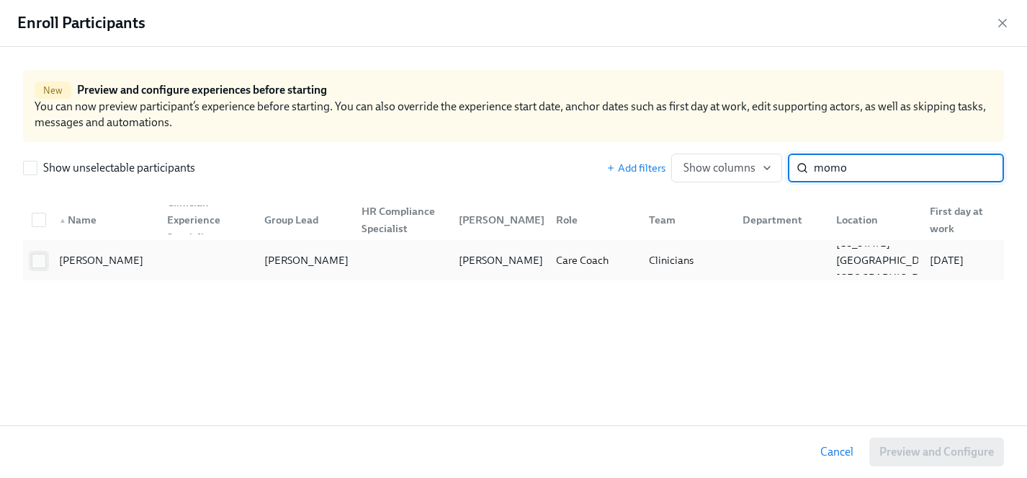
type input "momo"
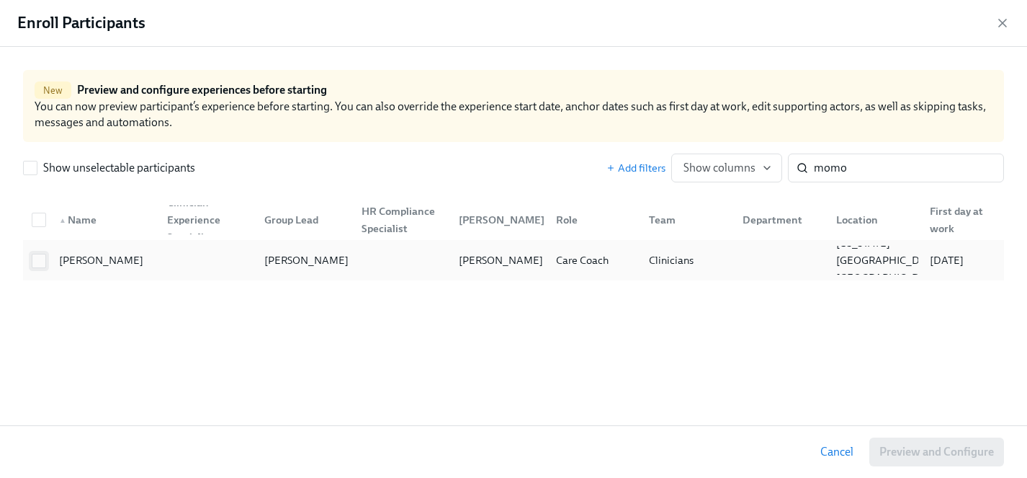
click at [39, 259] on input "checkbox" at bounding box center [38, 260] width 13 height 13
checkbox input "true"
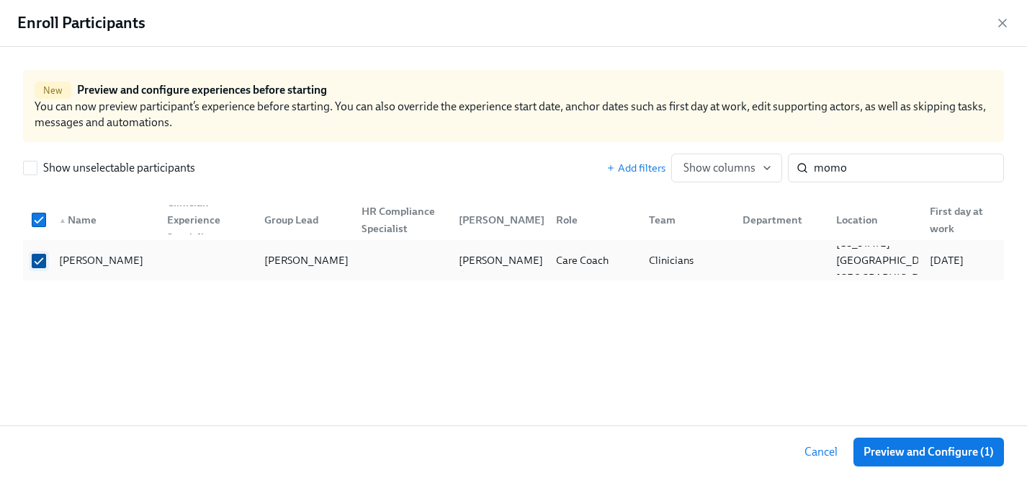
click at [39, 260] on input "checkbox" at bounding box center [38, 260] width 13 height 13
checkbox input "false"
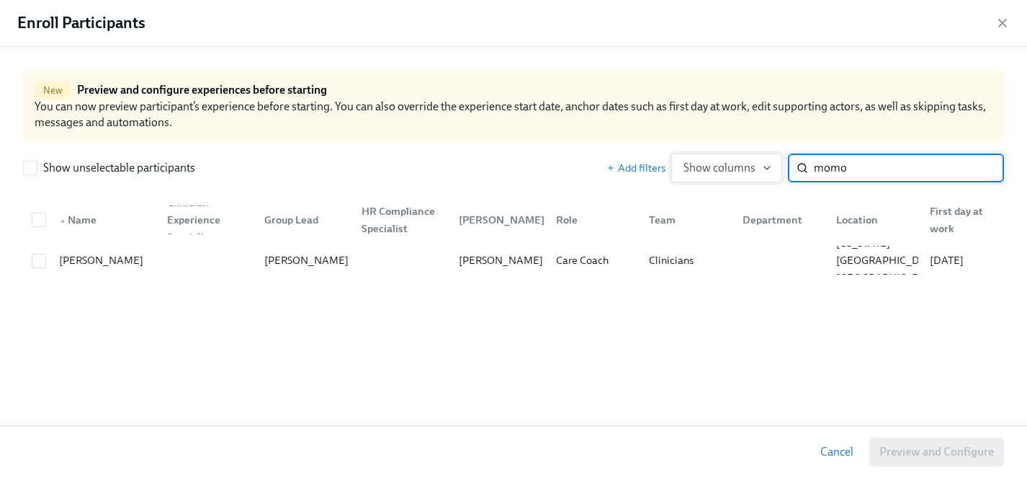
drag, startPoint x: 867, startPoint y: 169, endPoint x: 742, endPoint y: 169, distance: 125.4
click at [742, 169] on div "Add filters Show columns momo ​" at bounding box center [806, 167] width 398 height 29
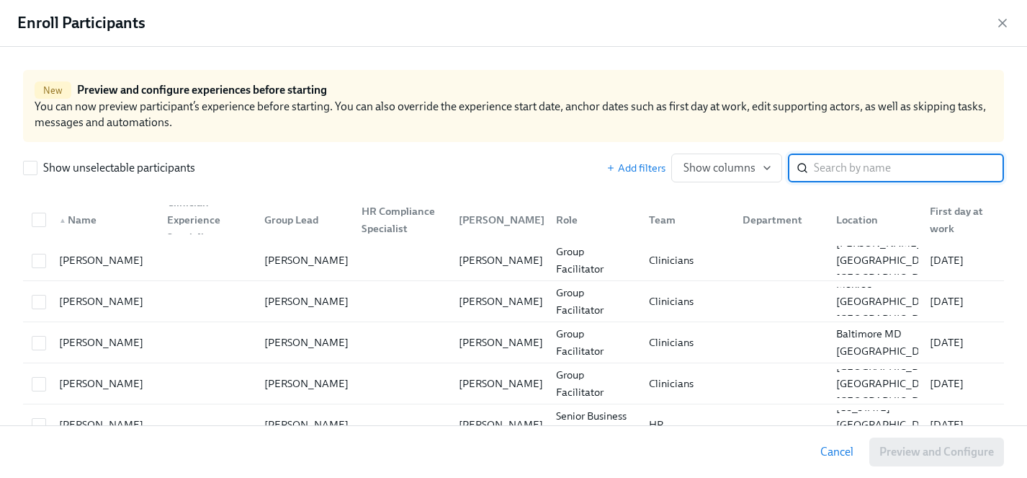
drag, startPoint x: 1008, startPoint y: 24, endPoint x: 385, endPoint y: 211, distance: 650.7
click at [1008, 24] on icon "button" at bounding box center [1003, 23] width 14 height 14
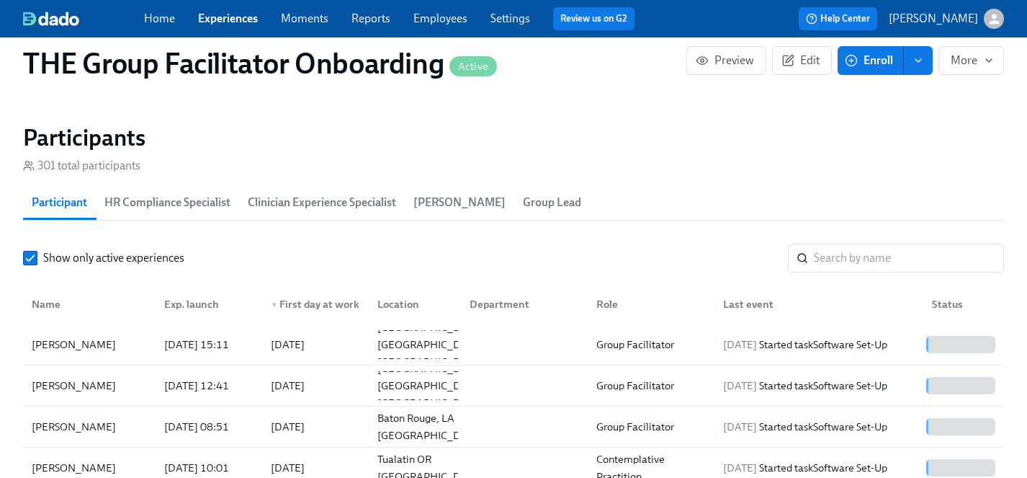
click at [218, 19] on link "Experiences" at bounding box center [228, 19] width 60 height 14
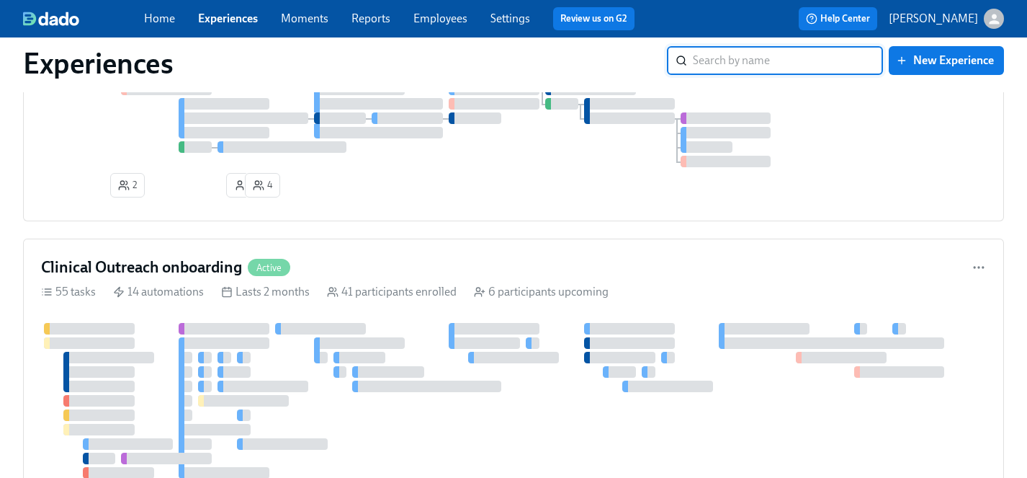
scroll to position [3019, 0]
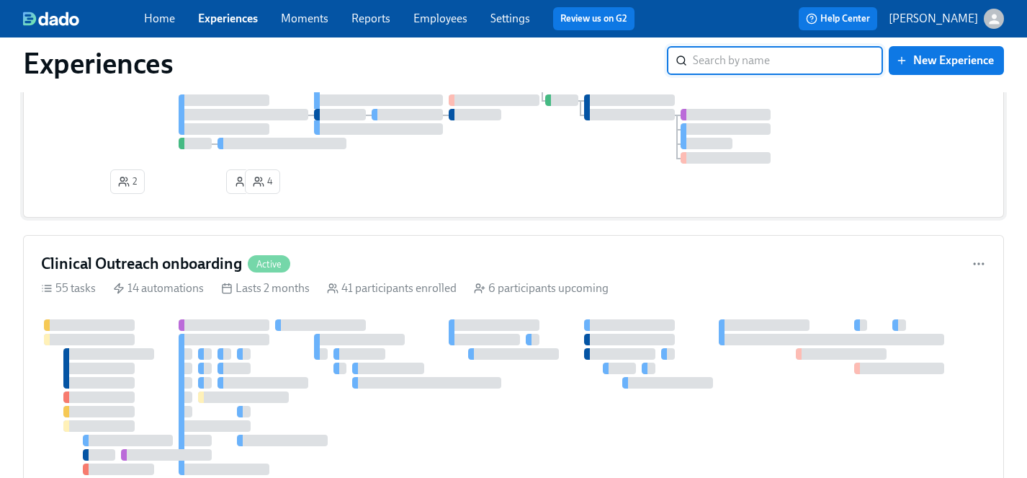
click at [493, 178] on div "2 1 4" at bounding box center [513, 125] width 945 height 148
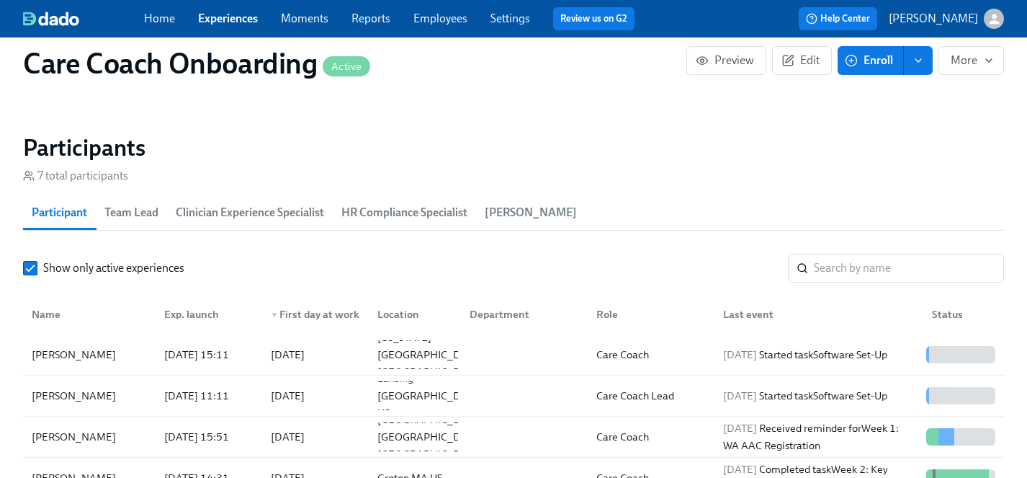
scroll to position [1220, 0]
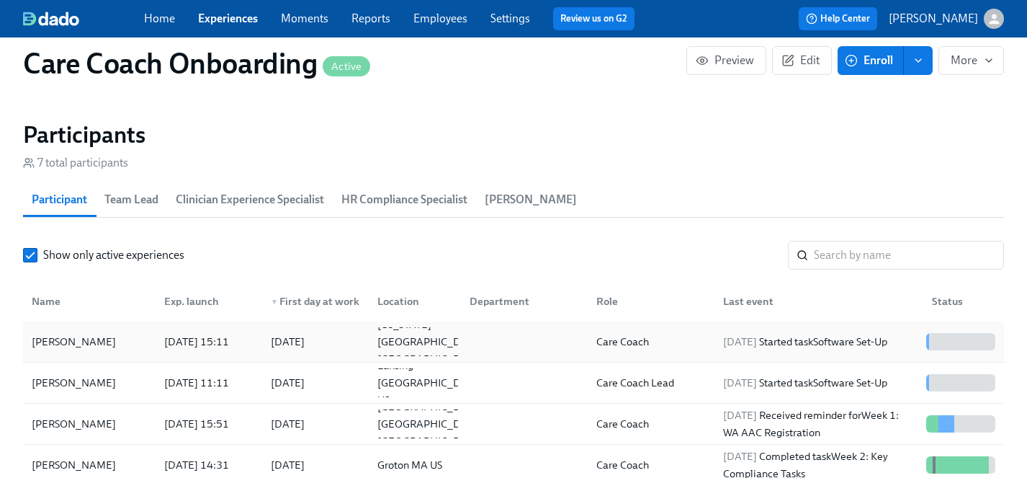
click at [75, 341] on div "[PERSON_NAME]" at bounding box center [74, 341] width 96 height 17
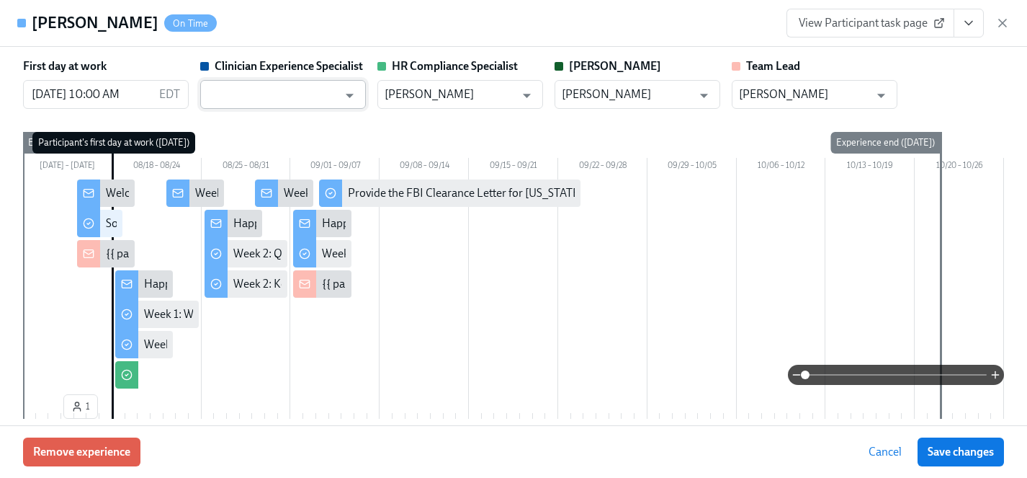
click at [262, 92] on input "text" at bounding box center [272, 94] width 130 height 29
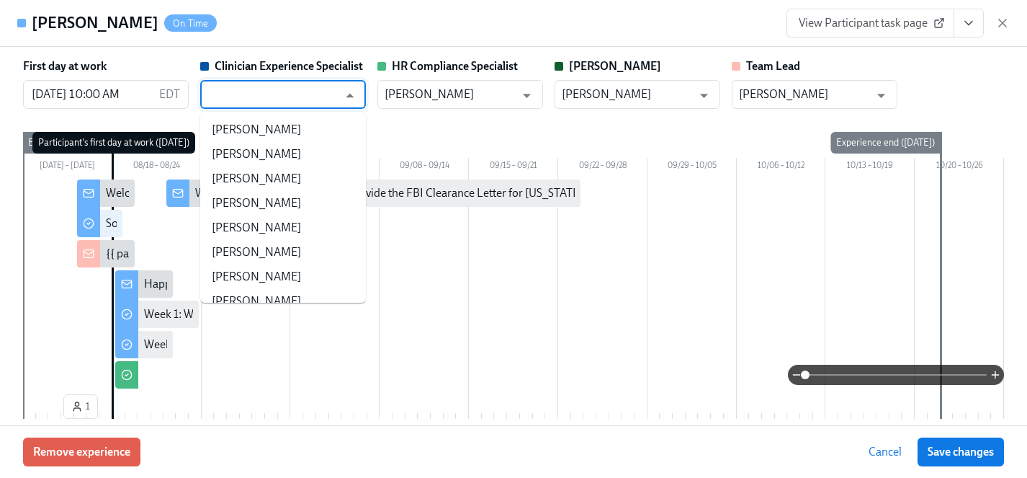
type input "l"
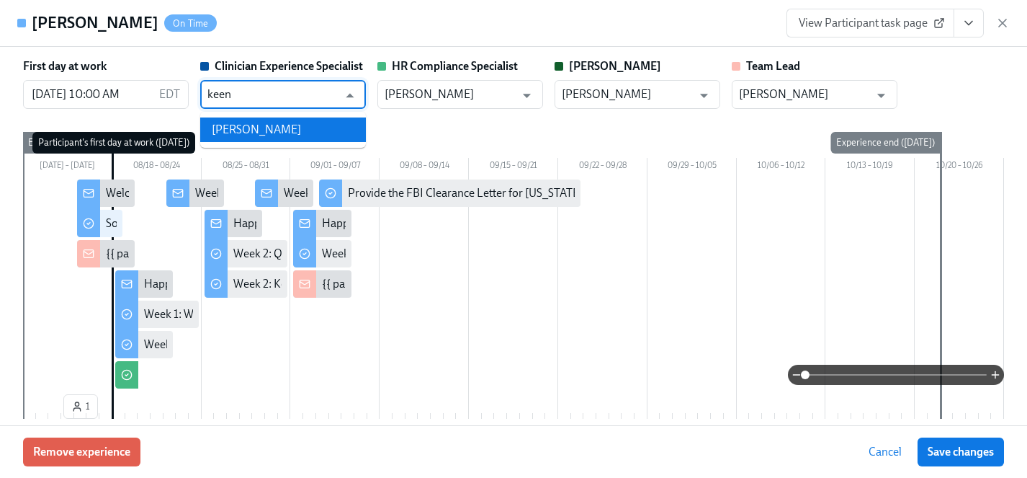
click at [264, 128] on li "[PERSON_NAME]" at bounding box center [283, 129] width 166 height 24
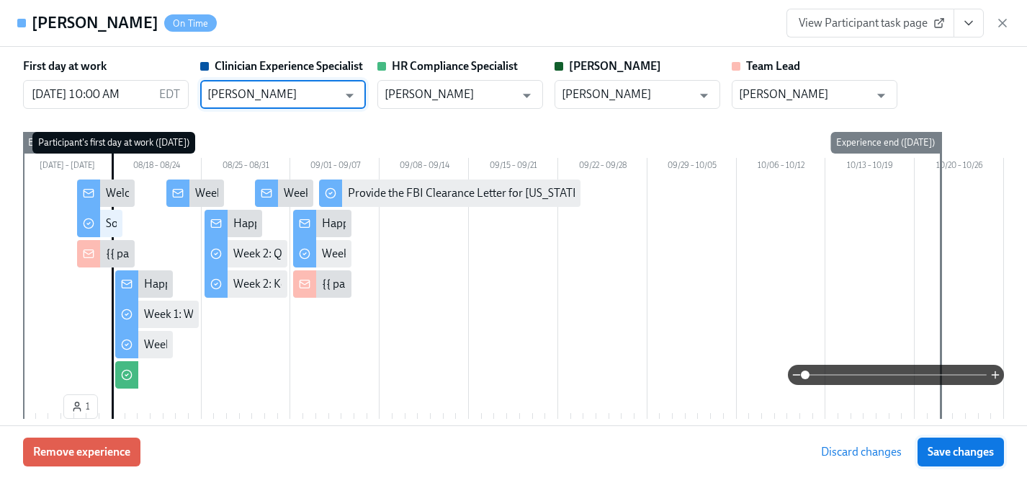
type input "[PERSON_NAME]"
click at [957, 448] on span "Save changes" at bounding box center [961, 452] width 66 height 14
type input "[PERSON_NAME]"
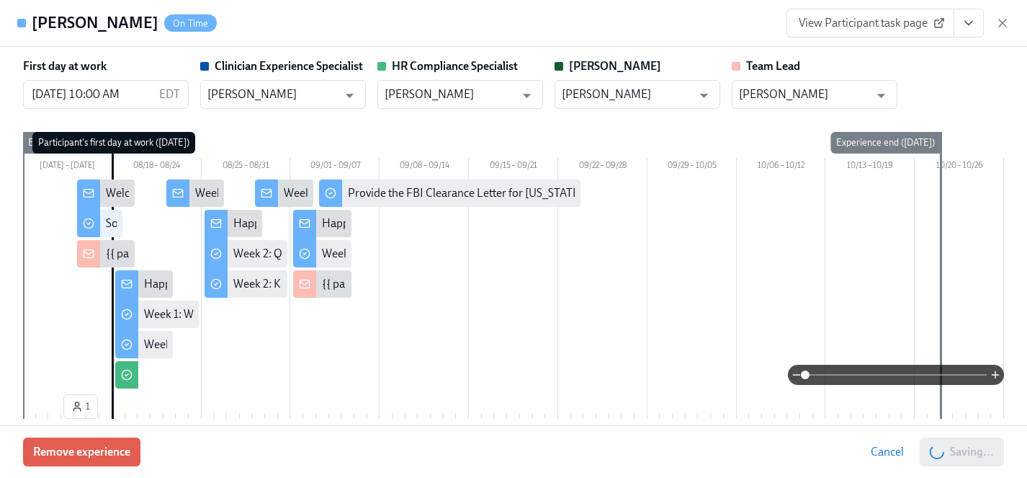
scroll to position [0, 2265]
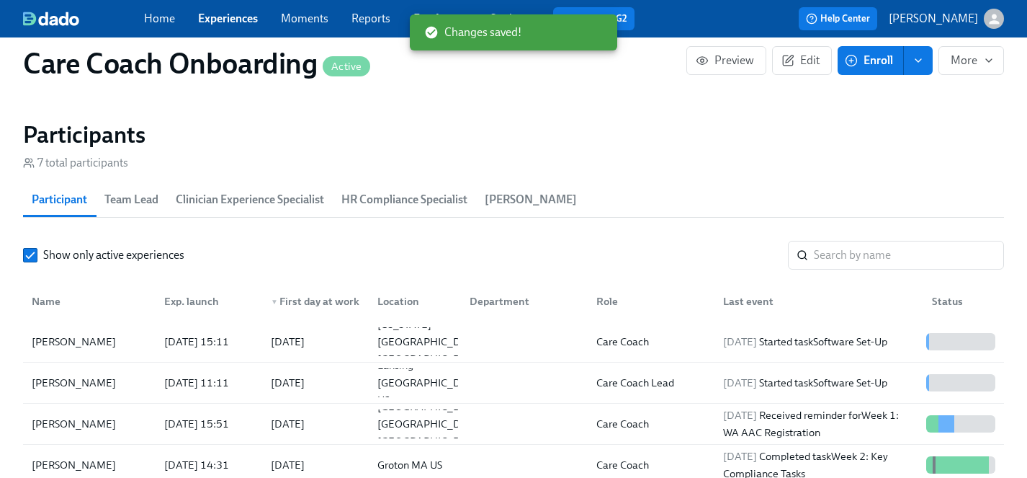
scroll to position [1220, 0]
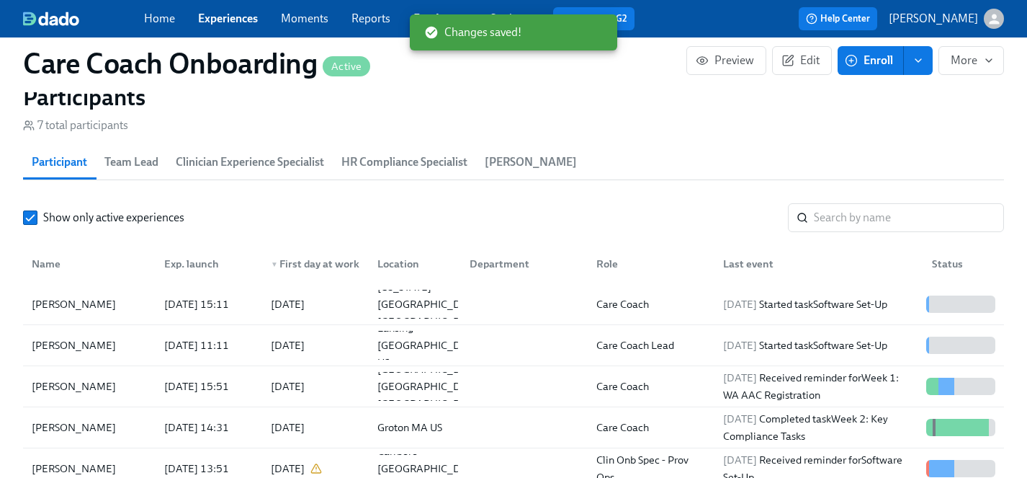
click at [236, 15] on link "Experiences" at bounding box center [228, 19] width 60 height 14
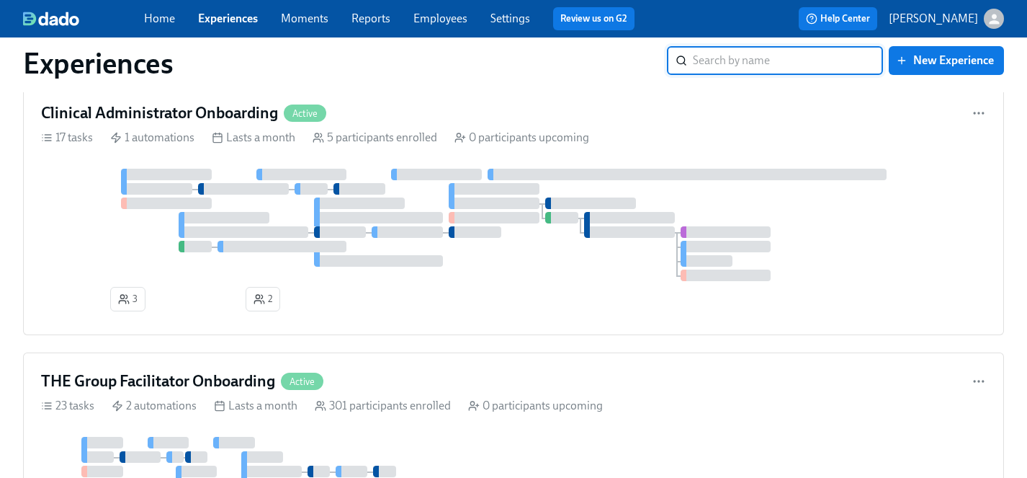
scroll to position [4173, 0]
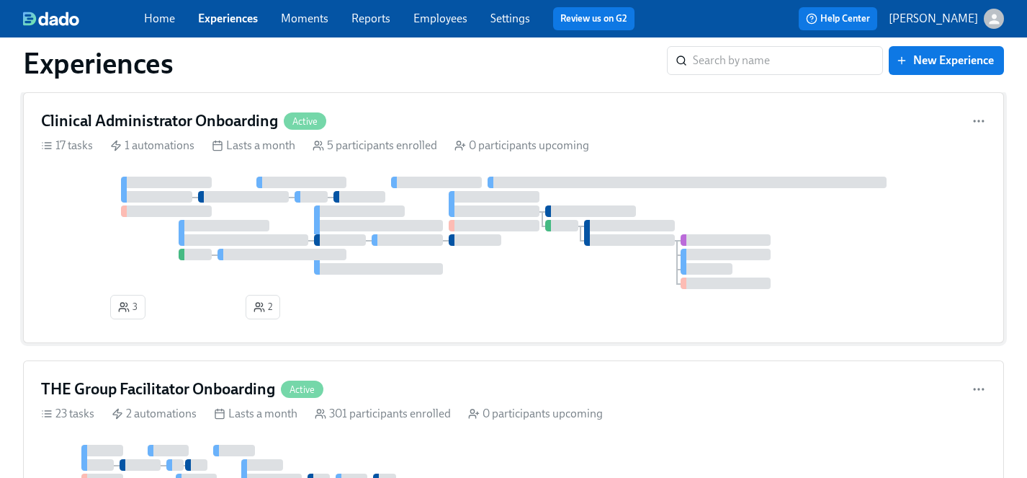
click at [591, 300] on div "3 2" at bounding box center [513, 251] width 945 height 148
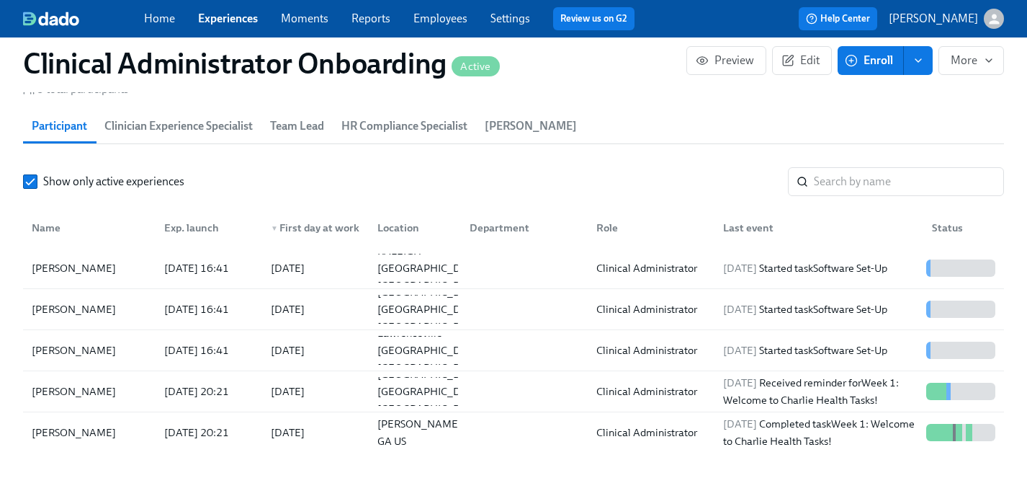
scroll to position [1256, 0]
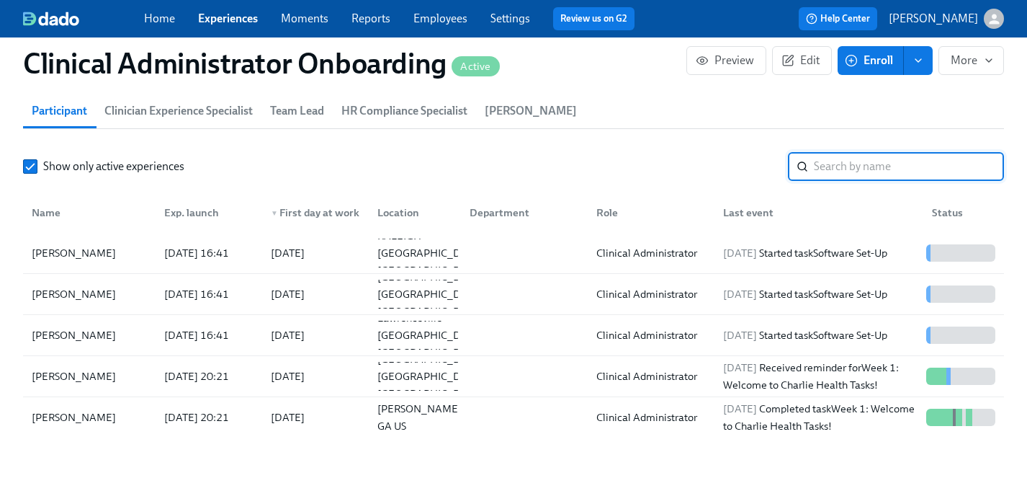
click at [852, 171] on input "search" at bounding box center [909, 166] width 190 height 29
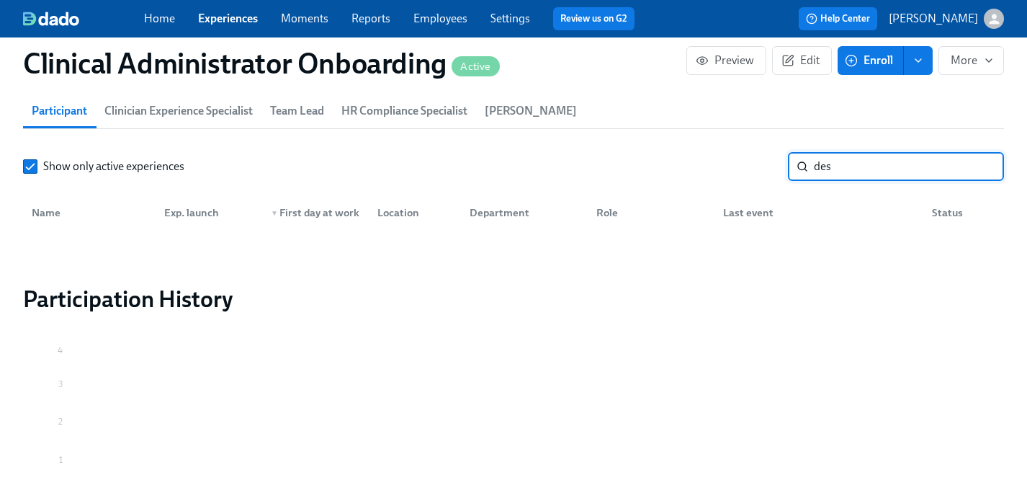
type input "des"
click at [867, 43] on div "Clinical Administrator Onboarding Active Preview Edit Enroll More" at bounding box center [514, 64] width 1004 height 58
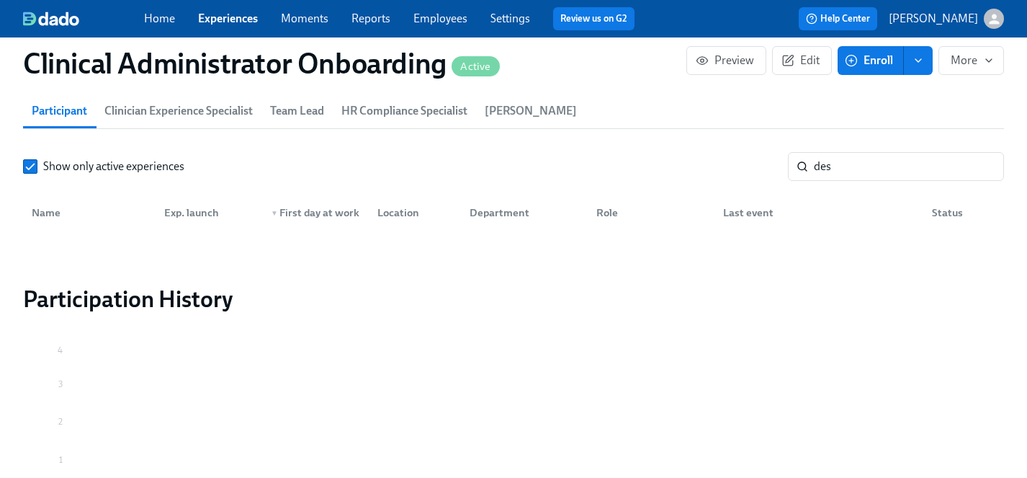
click at [868, 61] on span "Enroll" at bounding box center [870, 60] width 45 height 14
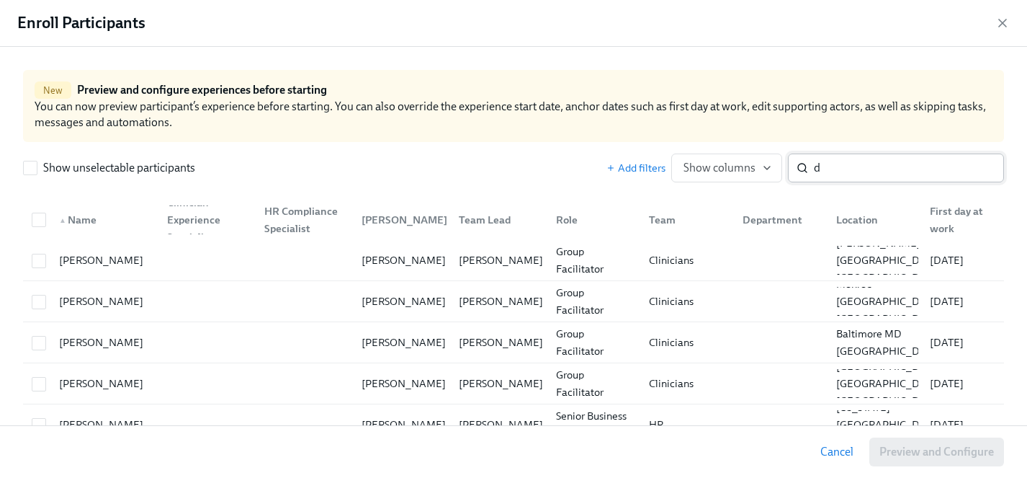
click at [853, 172] on input "d" at bounding box center [909, 167] width 190 height 29
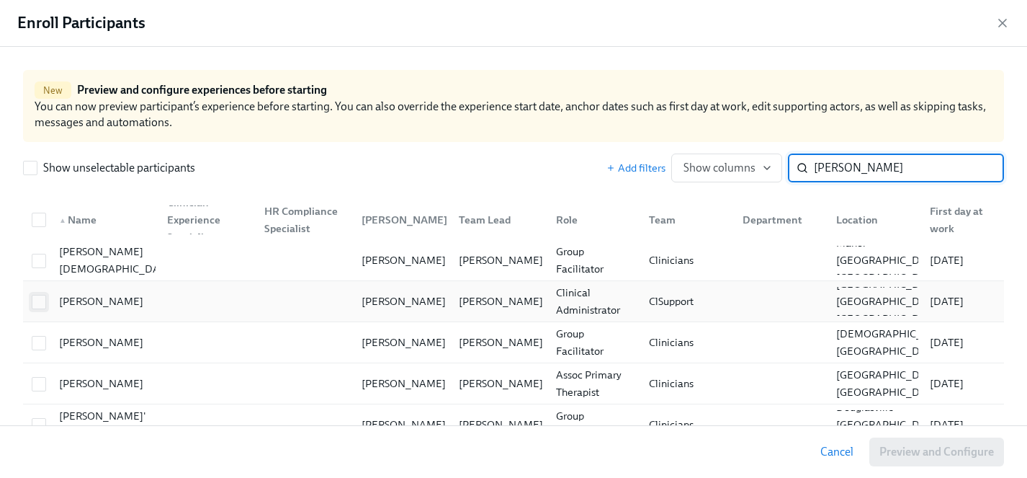
type input "[PERSON_NAME]"
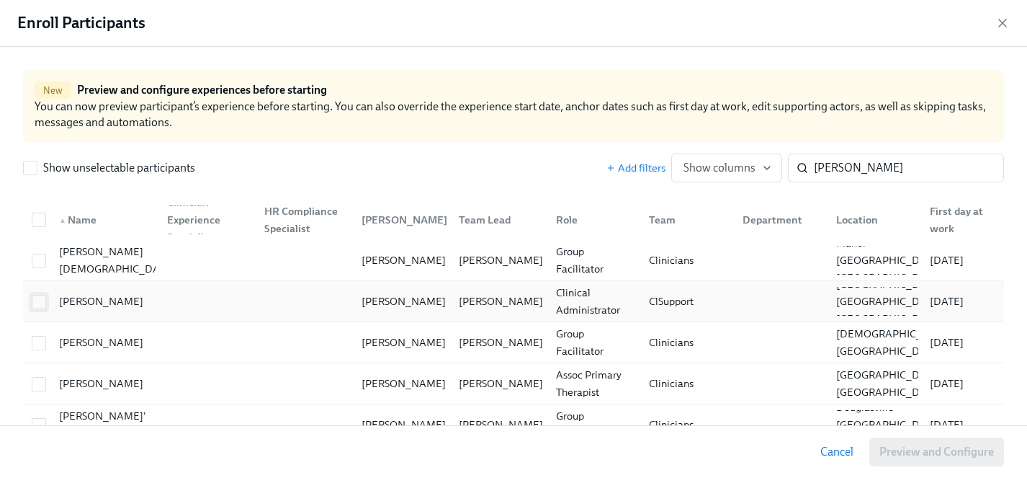
click at [40, 298] on input "checkbox" at bounding box center [38, 301] width 13 height 13
checkbox input "true"
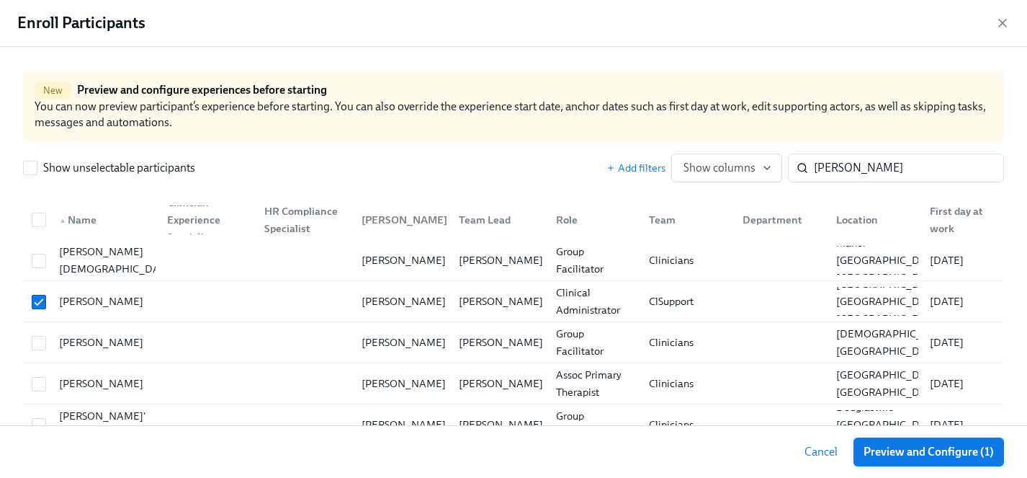
click at [917, 449] on span "Preview and Configure (1)" at bounding box center [929, 452] width 130 height 14
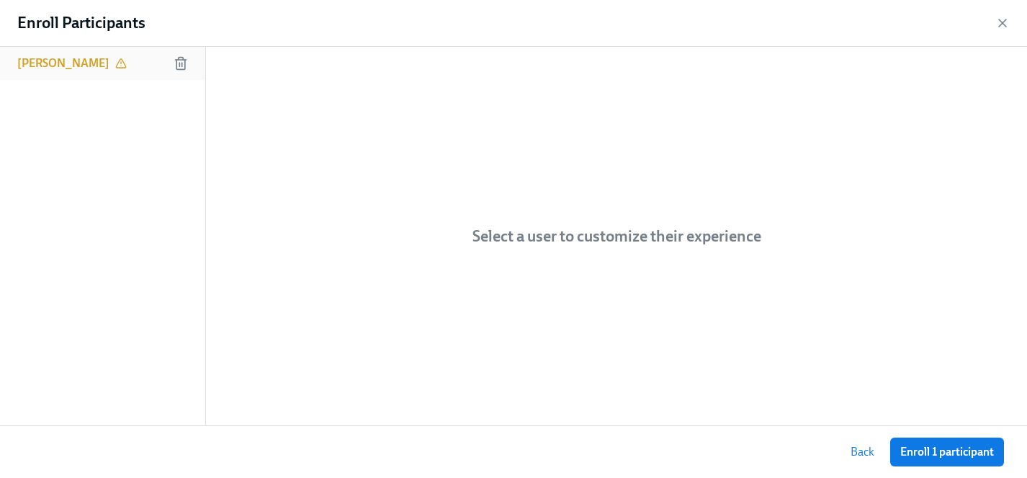
click at [69, 58] on h6 "[PERSON_NAME]" at bounding box center [63, 63] width 92 height 16
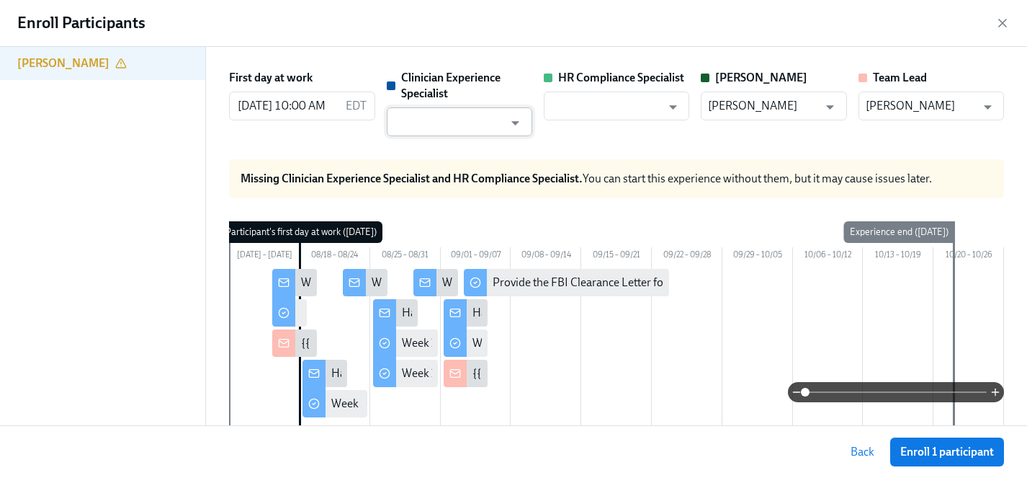
click at [468, 130] on input "text" at bounding box center [449, 121] width 110 height 29
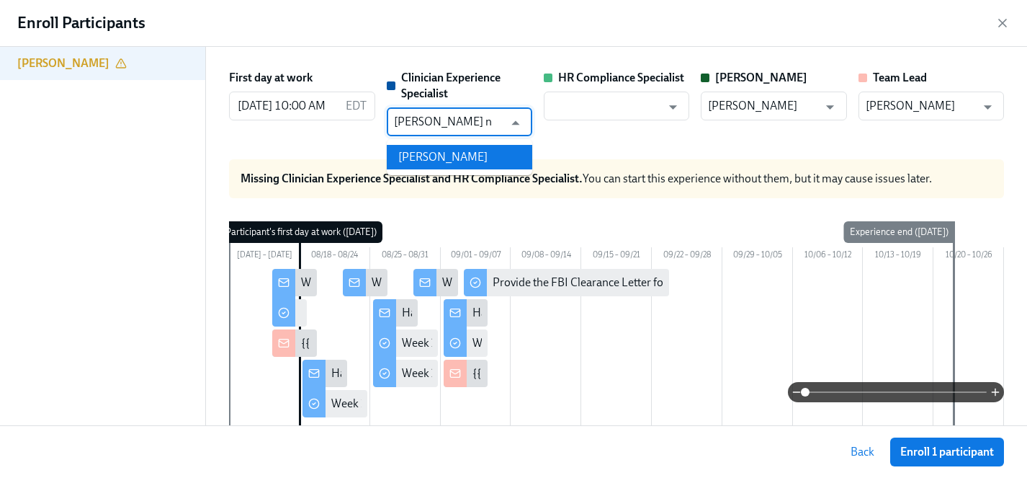
click at [467, 153] on li "[PERSON_NAME]" at bounding box center [460, 157] width 146 height 24
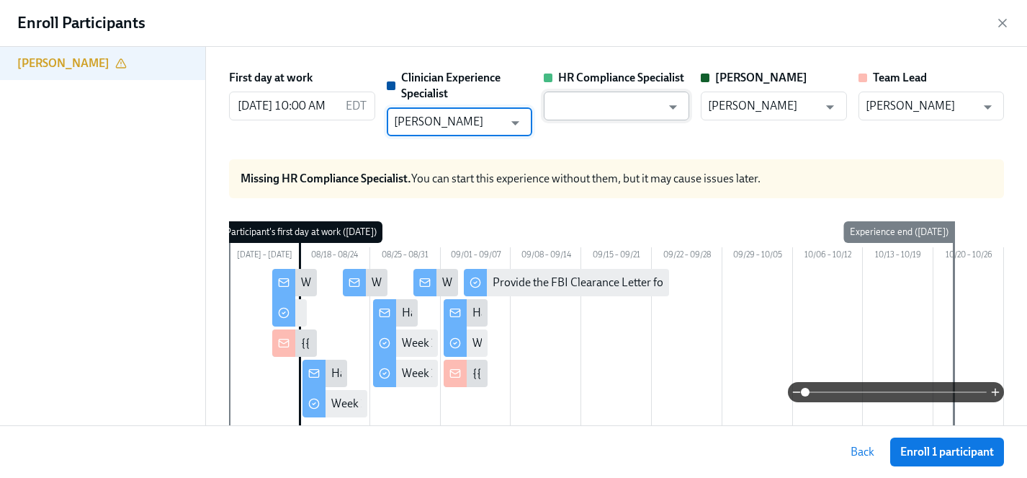
type input "[PERSON_NAME]"
click at [621, 102] on input "text" at bounding box center [606, 105] width 110 height 29
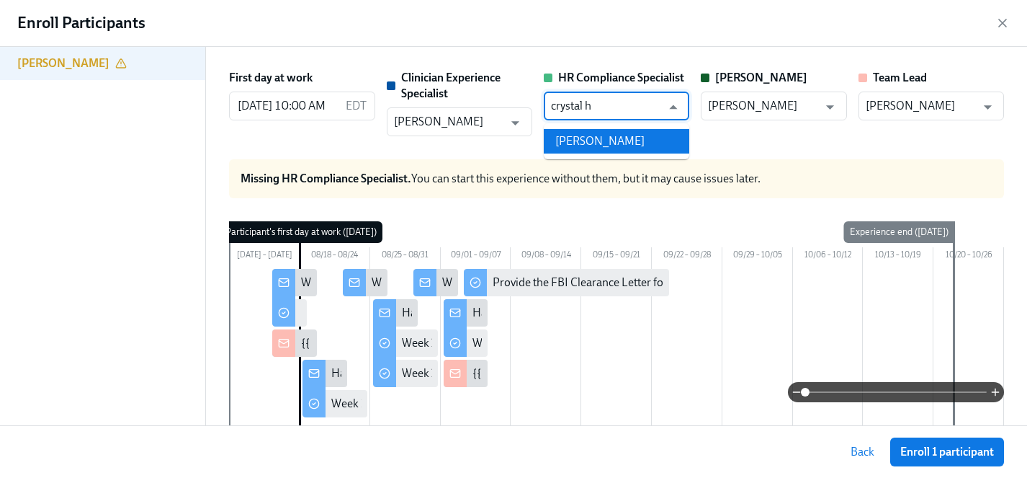
click at [617, 146] on li "[PERSON_NAME]" at bounding box center [617, 141] width 146 height 24
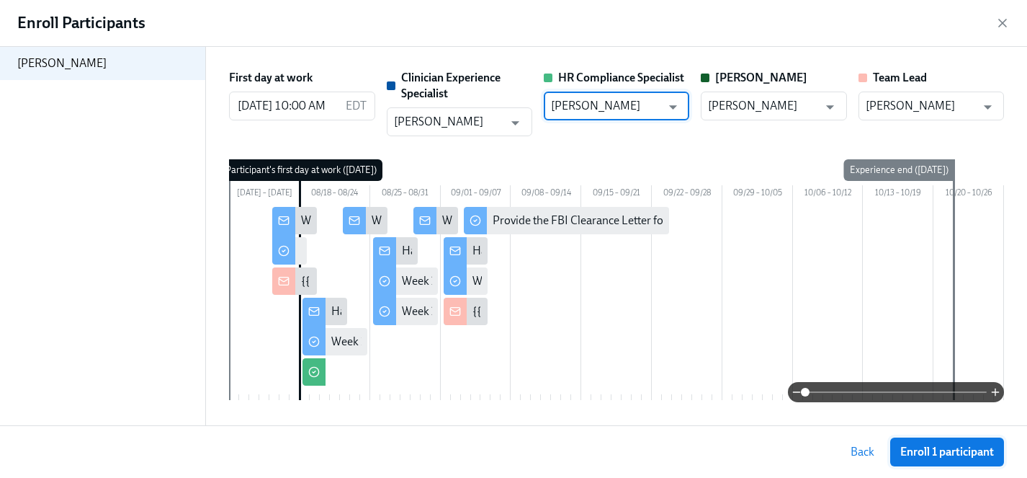
type input "[PERSON_NAME]"
click at [929, 459] on button "Enroll 1 participant" at bounding box center [947, 451] width 114 height 29
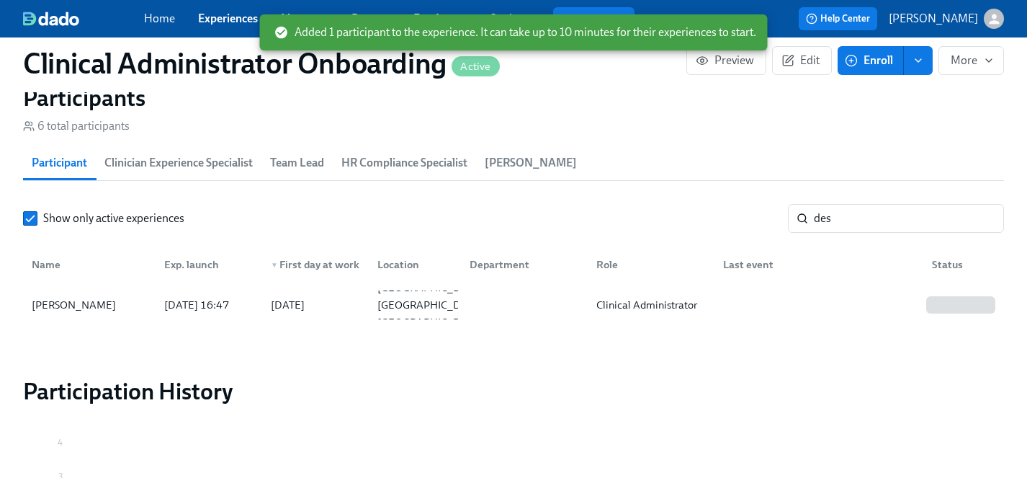
scroll to position [1185, 0]
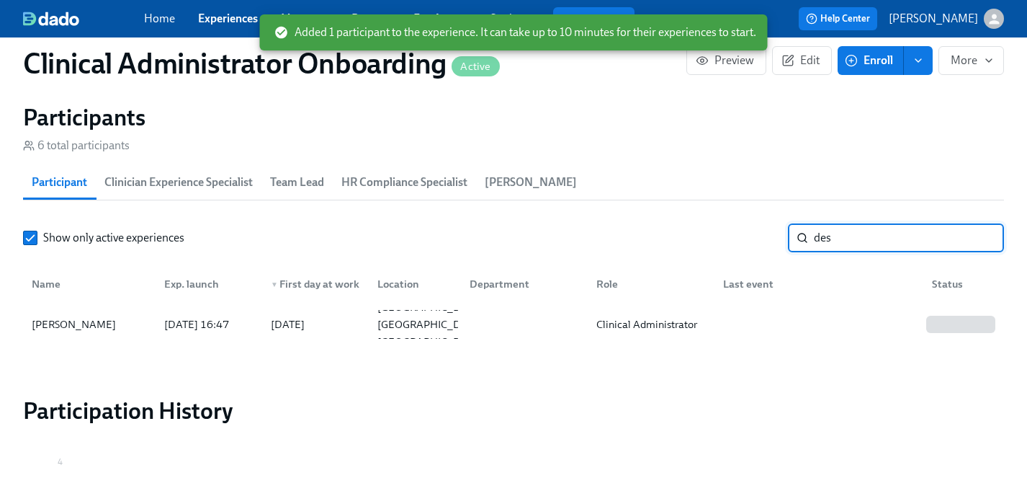
drag, startPoint x: 853, startPoint y: 231, endPoint x: 759, endPoint y: 231, distance: 94.4
click at [759, 231] on div "Show only active experiences des ​" at bounding box center [513, 237] width 981 height 29
